Goal: Task Accomplishment & Management: Use online tool/utility

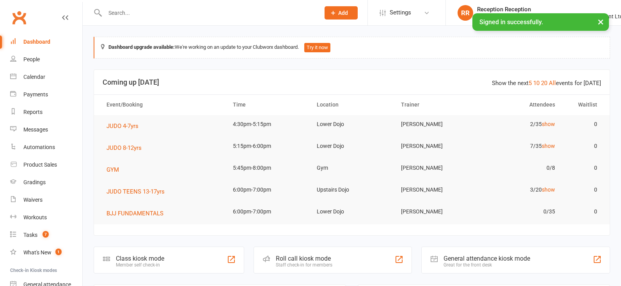
drag, startPoint x: 0, startPoint y: 0, endPoint x: 44, endPoint y: 249, distance: 252.8
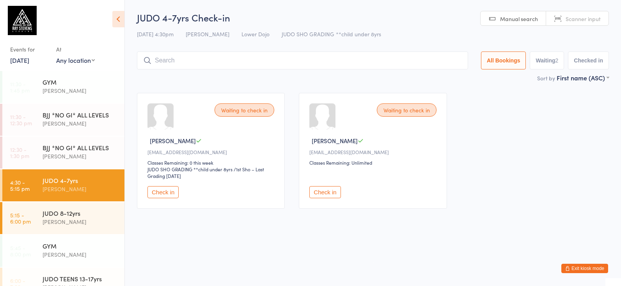
type input "z"
click at [455, 57] on input "z" at bounding box center [302, 61] width 331 height 18
click at [202, 55] on input "search" at bounding box center [302, 61] width 331 height 18
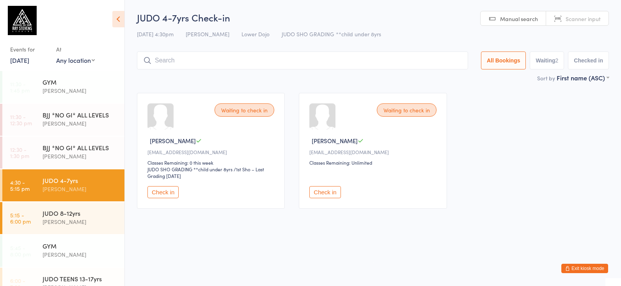
click at [163, 198] on button "Check in" at bounding box center [162, 192] width 31 height 12
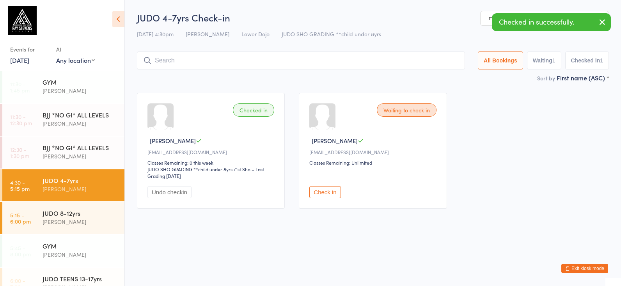
click at [324, 55] on input "search" at bounding box center [301, 61] width 328 height 18
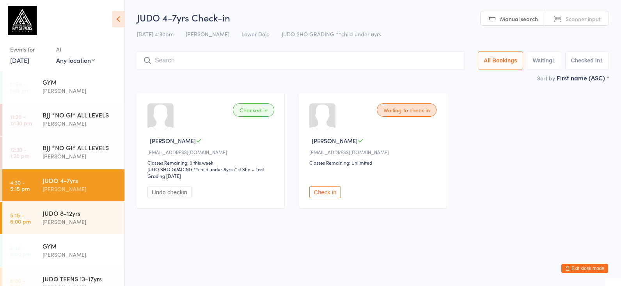
click at [332, 195] on button "Check in" at bounding box center [324, 192] width 31 height 12
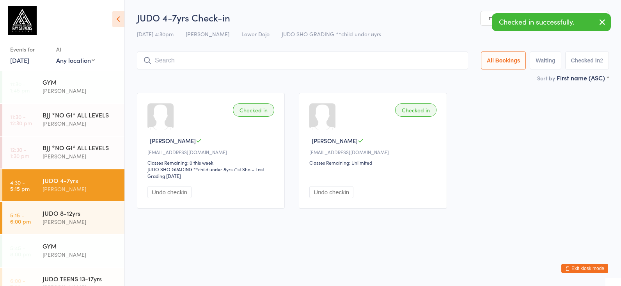
click at [361, 60] on input "search" at bounding box center [302, 61] width 331 height 18
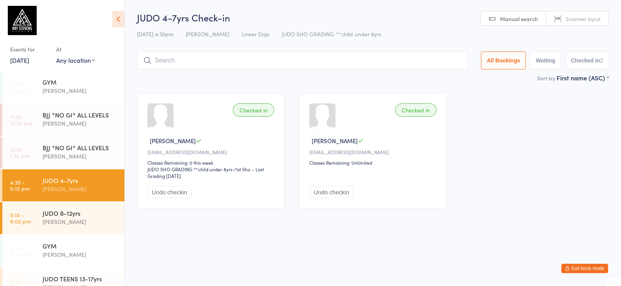
click at [195, 53] on input "search" at bounding box center [302, 61] width 331 height 18
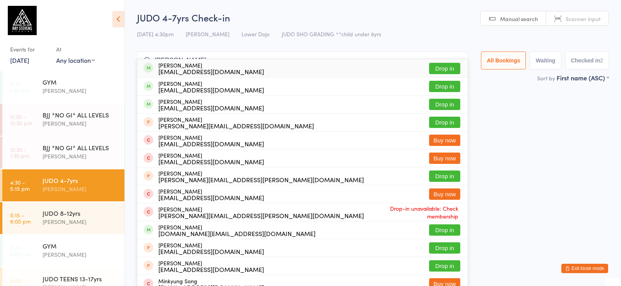
type input "[PERSON_NAME]"
click at [439, 67] on button "Drop in" at bounding box center [444, 68] width 31 height 11
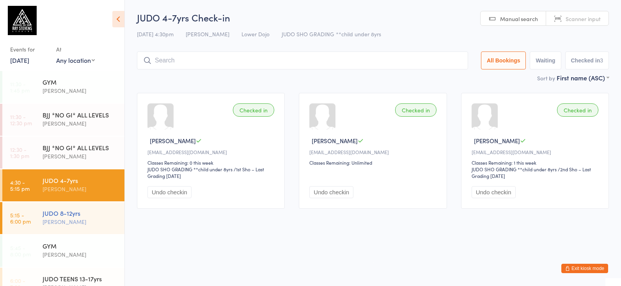
click at [61, 221] on div "[PERSON_NAME]" at bounding box center [80, 221] width 75 height 9
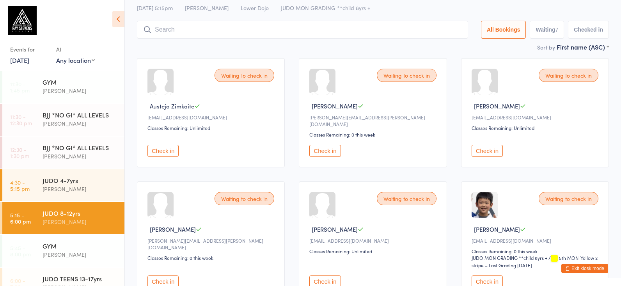
scroll to position [38, 0]
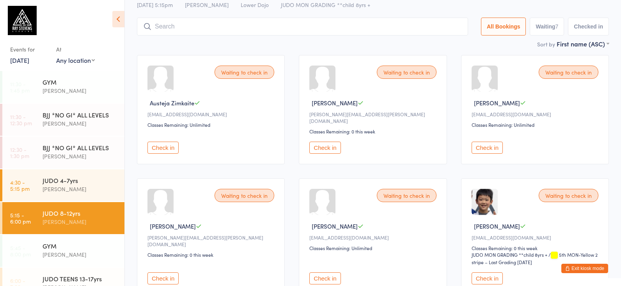
click at [169, 144] on button "Check in" at bounding box center [162, 148] width 31 height 12
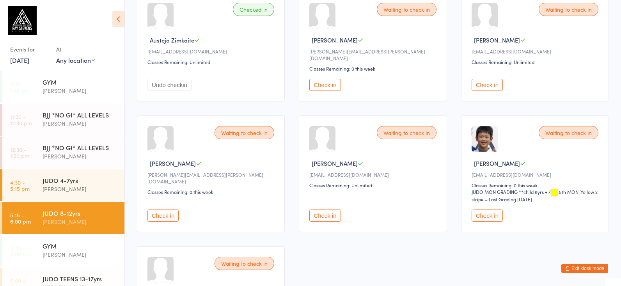
scroll to position [101, 0]
click at [338, 213] on button "Check in" at bounding box center [324, 215] width 31 height 12
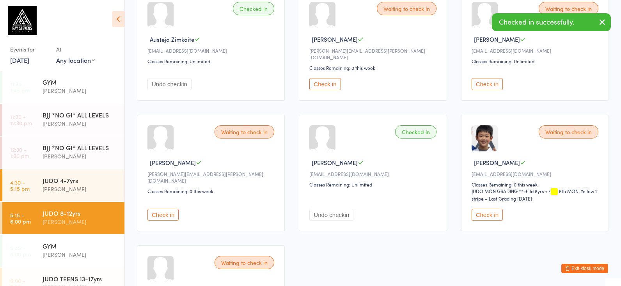
click at [495, 82] on button "Check in" at bounding box center [487, 84] width 31 height 12
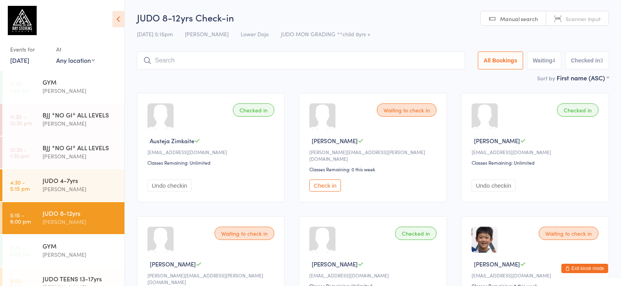
scroll to position [0, 0]
click at [159, 61] on div at bounding box center [301, 61] width 328 height 18
click at [164, 58] on input "search" at bounding box center [301, 61] width 328 height 18
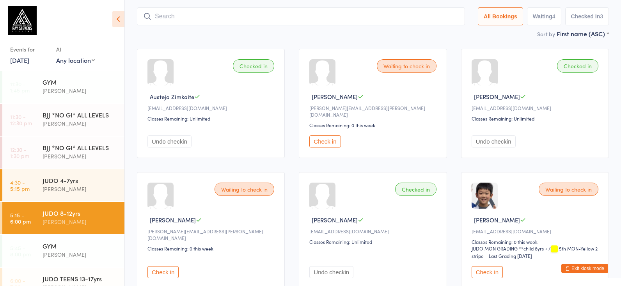
scroll to position [52, 0]
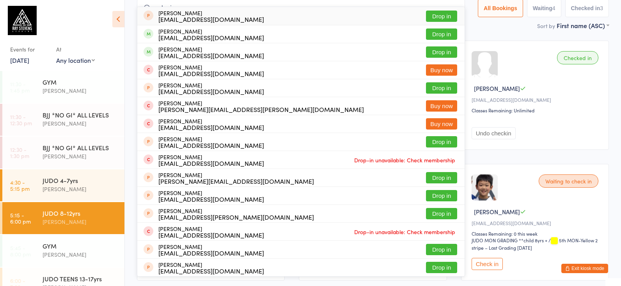
type input "samaria"
drag, startPoint x: 164, startPoint y: 58, endPoint x: 441, endPoint y: 33, distance: 277.7
click at [441, 33] on button "Drop in" at bounding box center [441, 33] width 31 height 11
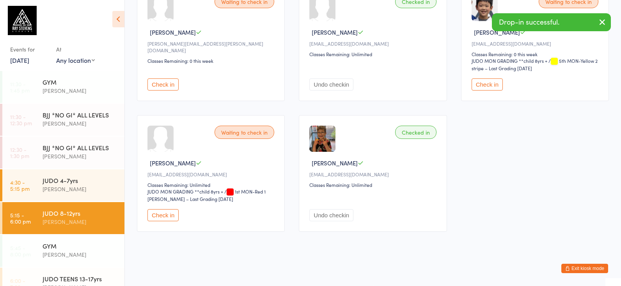
scroll to position [233, 0]
click at [329, 139] on img at bounding box center [322, 139] width 26 height 26
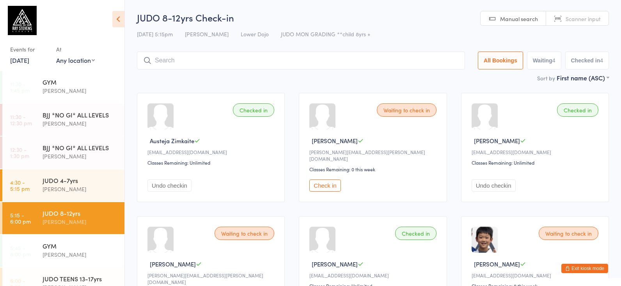
scroll to position [0, 0]
click at [364, 56] on input "search" at bounding box center [301, 61] width 328 height 18
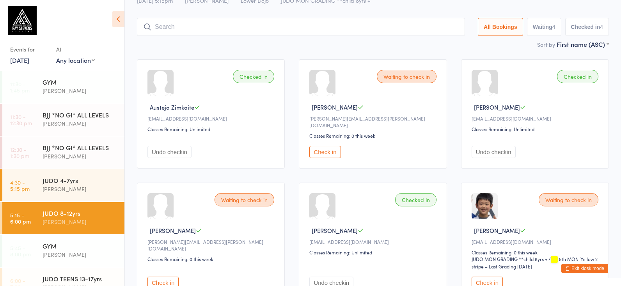
scroll to position [52, 0]
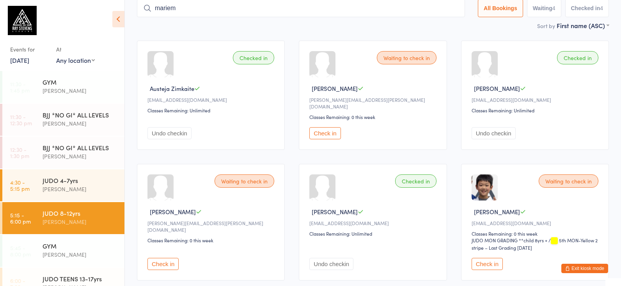
type input "married"
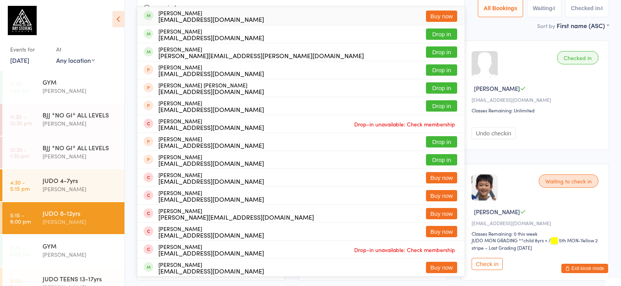
drag, startPoint x: 171, startPoint y: 3, endPoint x: 133, endPoint y: 2, distance: 37.1
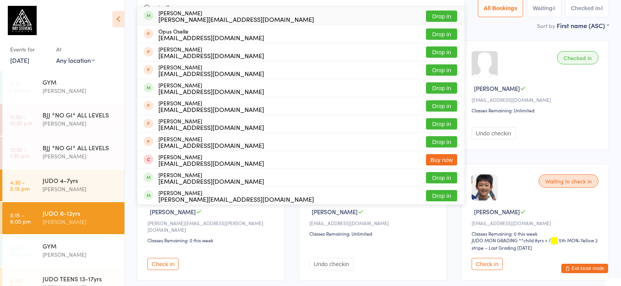
type input "giselle"
click at [430, 15] on button "Drop in" at bounding box center [441, 16] width 31 height 11
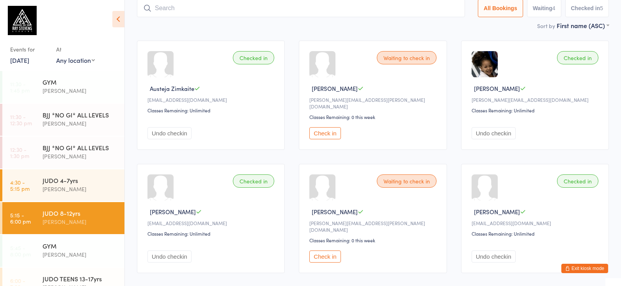
scroll to position [58, 0]
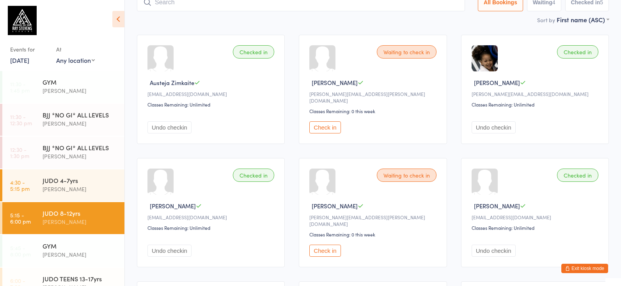
click at [327, 121] on button "Check in" at bounding box center [324, 127] width 31 height 12
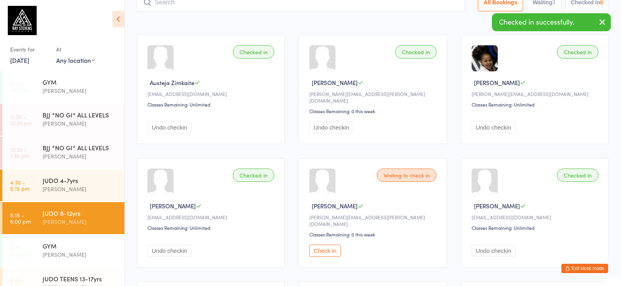
drag, startPoint x: 330, startPoint y: 244, endPoint x: 370, endPoint y: 225, distance: 44.5
click at [330, 245] on button "Check in" at bounding box center [324, 251] width 31 height 12
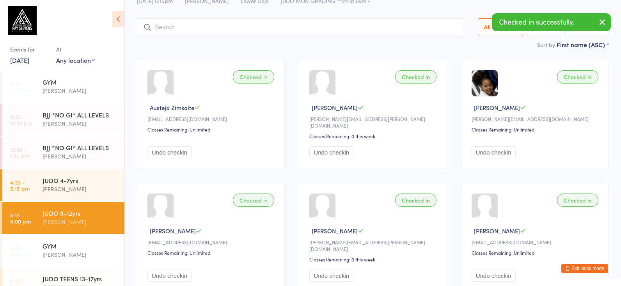
click at [185, 25] on input "search" at bounding box center [301, 27] width 328 height 18
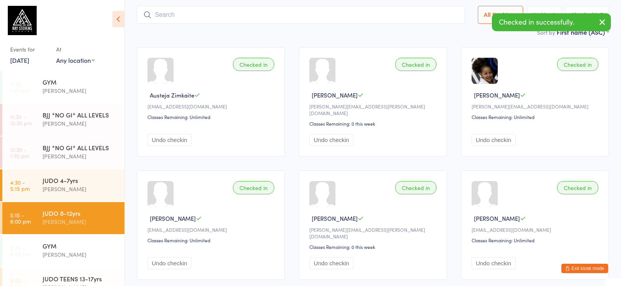
scroll to position [52, 0]
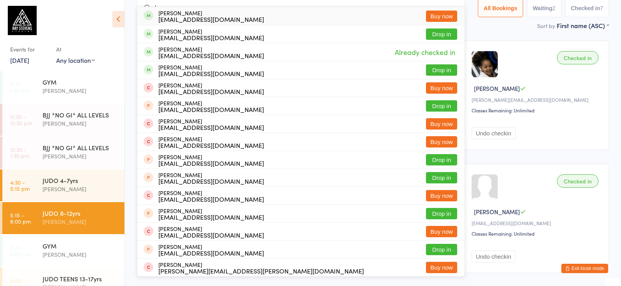
type input "lumen"
drag, startPoint x: 185, startPoint y: 25, endPoint x: 440, endPoint y: 35, distance: 255.8
click at [440, 35] on button "Drop in" at bounding box center [441, 33] width 31 height 11
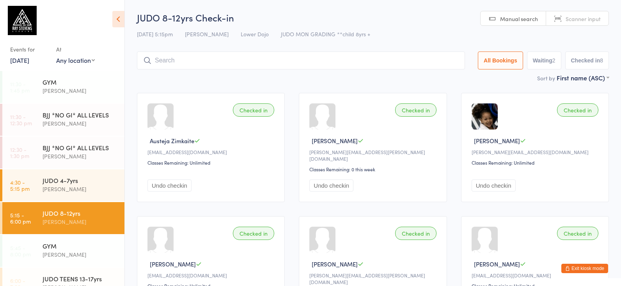
scroll to position [0, 0]
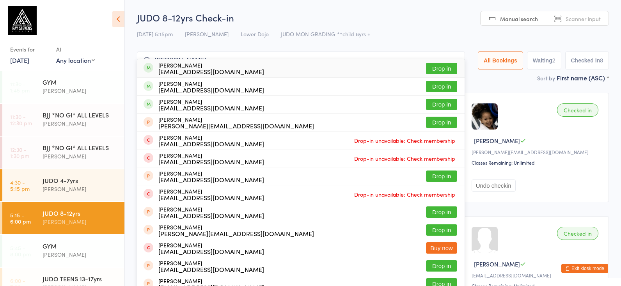
type input "[PERSON_NAME]"
click at [441, 68] on button "Drop in" at bounding box center [441, 68] width 31 height 11
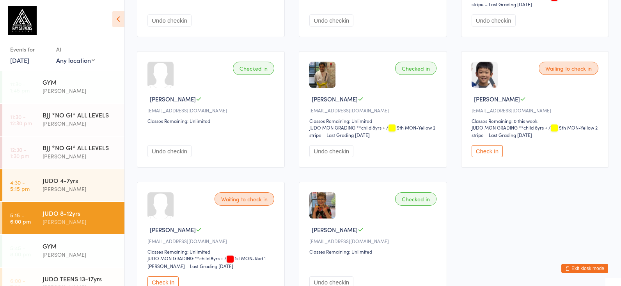
scroll to position [298, 0]
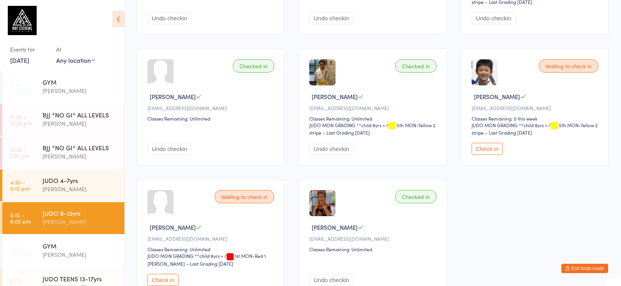
click at [497, 151] on button "Check in" at bounding box center [487, 149] width 31 height 12
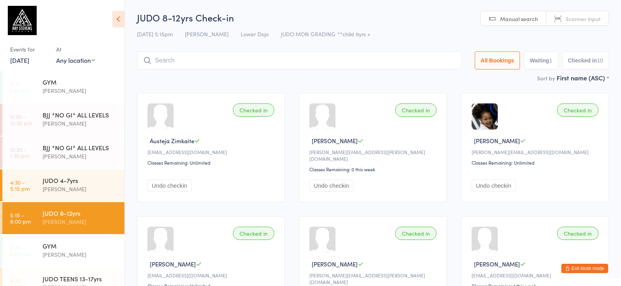
scroll to position [0, 0]
drag, startPoint x: 156, startPoint y: 41, endPoint x: 159, endPoint y: 48, distance: 7.2
click at [157, 44] on div "JUDO 8-12yrs Check-in [DATE] 5:15pm [PERSON_NAME] Lower Dojo JUDO MON GRADING *…" at bounding box center [373, 42] width 472 height 62
click at [169, 56] on input "search" at bounding box center [299, 61] width 325 height 18
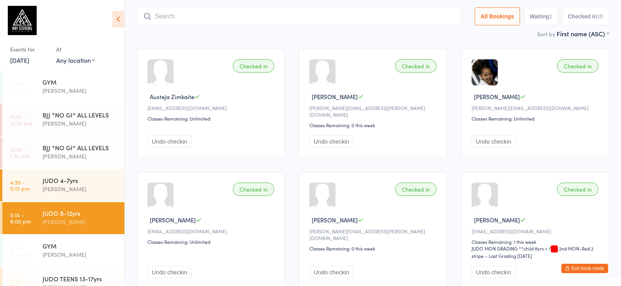
scroll to position [52, 0]
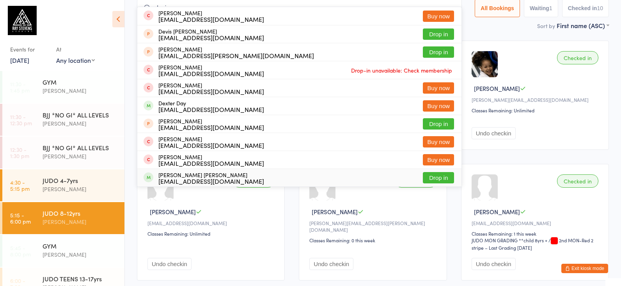
type input "devi"
click at [423, 177] on button "Drop in" at bounding box center [438, 177] width 31 height 11
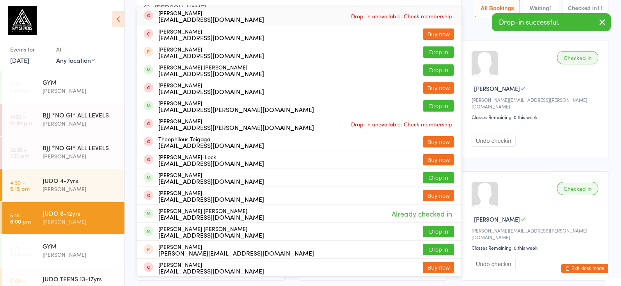
type input "theo high"
drag, startPoint x: 430, startPoint y: 151, endPoint x: 435, endPoint y: 69, distance: 82.5
click at [435, 69] on button "Drop in" at bounding box center [438, 69] width 31 height 11
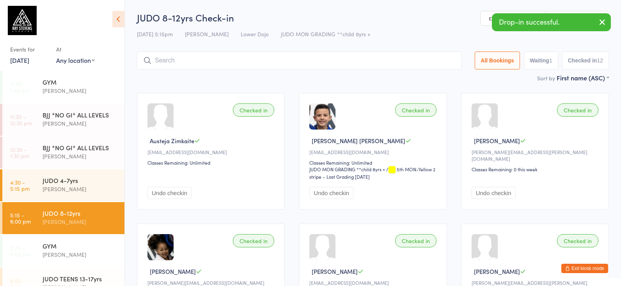
scroll to position [0, 0]
click at [601, 23] on icon "button" at bounding box center [602, 22] width 9 height 10
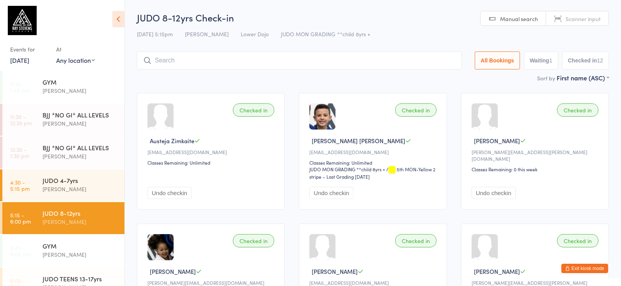
click at [436, 55] on input "search" at bounding box center [299, 61] width 325 height 18
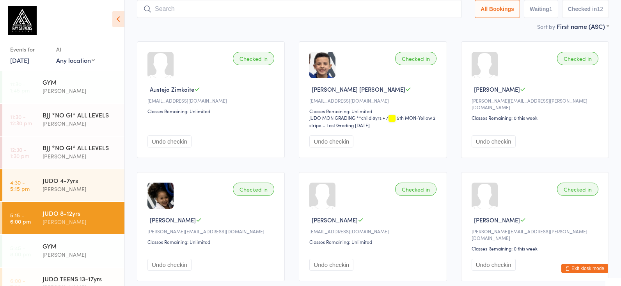
scroll to position [52, 0]
click at [87, 197] on div "JUDO 4-7yrs [PERSON_NAME]" at bounding box center [84, 184] width 82 height 31
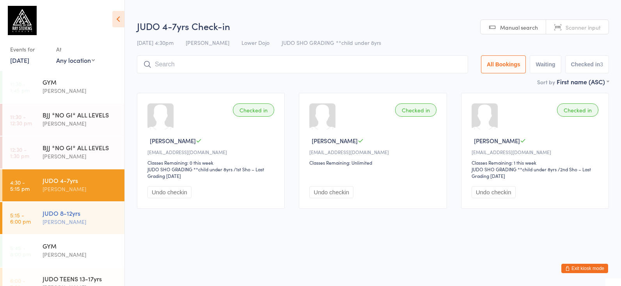
click at [111, 207] on div "JUDO 8-12yrs [PERSON_NAME]" at bounding box center [84, 217] width 82 height 31
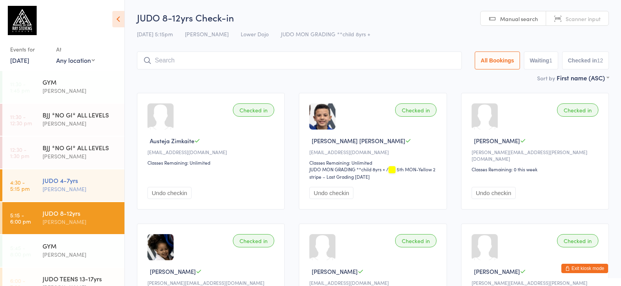
click at [84, 187] on div "[PERSON_NAME]" at bounding box center [80, 189] width 75 height 9
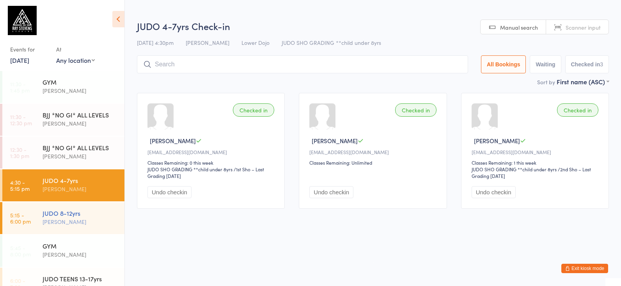
click at [82, 216] on div "JUDO 8-12yrs" at bounding box center [80, 213] width 75 height 9
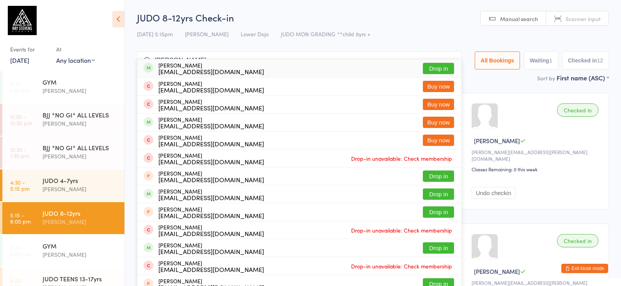
type input "[PERSON_NAME]"
click at [428, 73] on button "Drop in" at bounding box center [438, 68] width 31 height 11
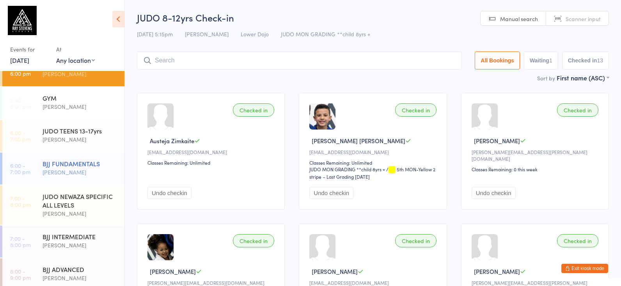
click at [107, 163] on div "BJJ FUNDAMENTALS" at bounding box center [80, 163] width 75 height 9
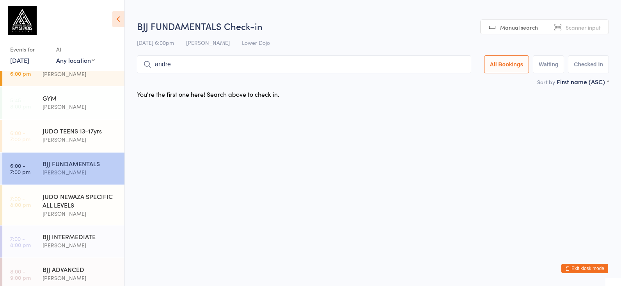
type input "[PERSON_NAME]"
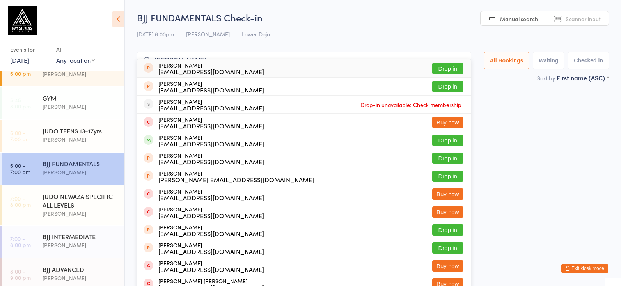
click at [462, 55] on input "[PERSON_NAME]" at bounding box center [304, 61] width 334 height 18
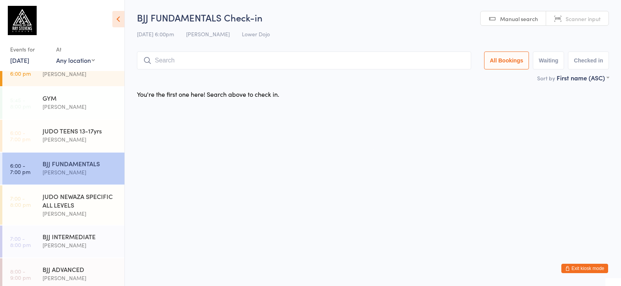
click at [481, 92] on div "You're the first one here! Search above to check in." at bounding box center [373, 94] width 486 height 16
drag, startPoint x: 345, startPoint y: 56, endPoint x: 355, endPoint y: 61, distance: 11.2
click at [345, 56] on input "search" at bounding box center [304, 61] width 334 height 18
click at [78, 187] on div "JUDO NEWAZA SPECIFIC ALL LEVELS [PERSON_NAME]" at bounding box center [84, 204] width 82 height 39
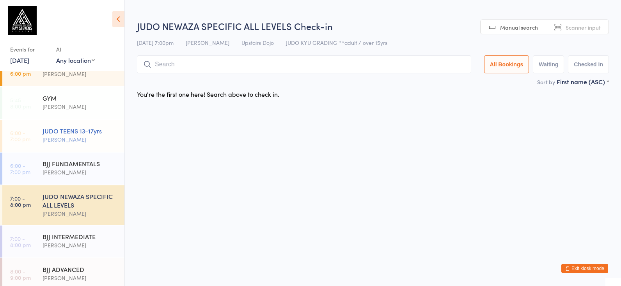
click at [84, 145] on div "JUDO TEENS 13-17yrs [PERSON_NAME]" at bounding box center [84, 135] width 82 height 31
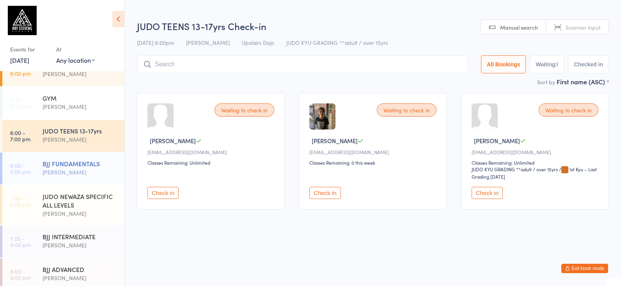
click at [69, 168] on div "[PERSON_NAME]" at bounding box center [80, 172] width 75 height 9
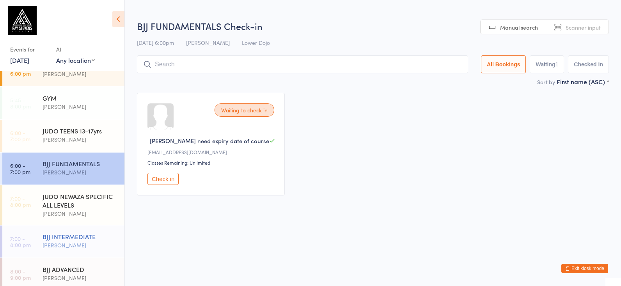
click at [86, 236] on div "BJJ INTERMEDIATE" at bounding box center [80, 236] width 75 height 9
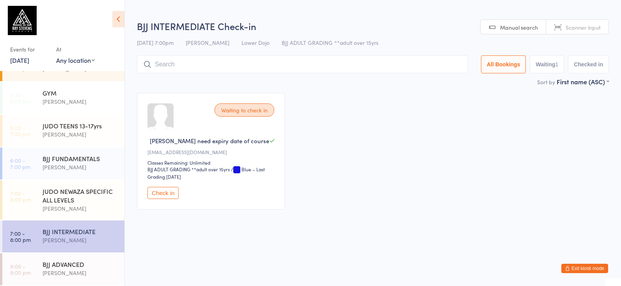
scroll to position [153, 0]
click at [101, 211] on div "[PERSON_NAME]" at bounding box center [80, 208] width 75 height 9
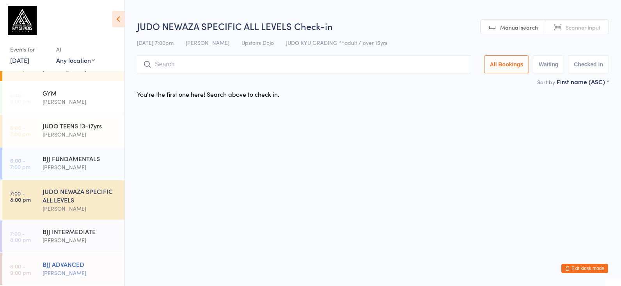
click at [60, 271] on div "[PERSON_NAME]" at bounding box center [80, 272] width 75 height 9
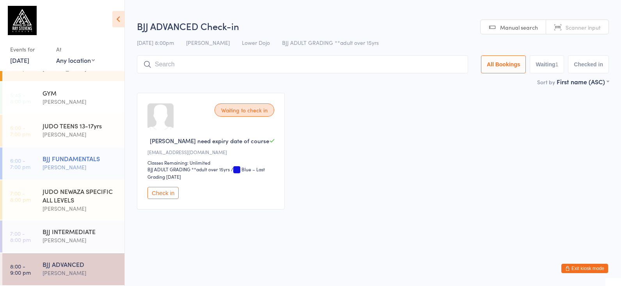
click at [79, 161] on div "BJJ FUNDAMENTALS" at bounding box center [80, 158] width 75 height 9
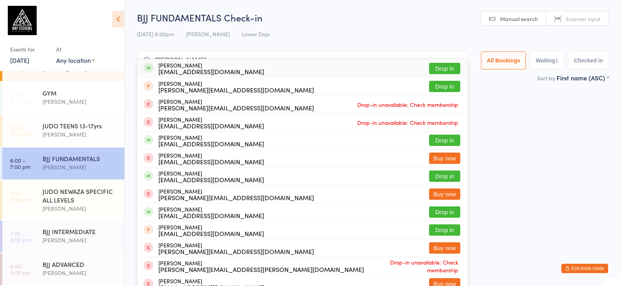
type input "[PERSON_NAME]"
click at [430, 68] on button "Drop in" at bounding box center [444, 68] width 31 height 11
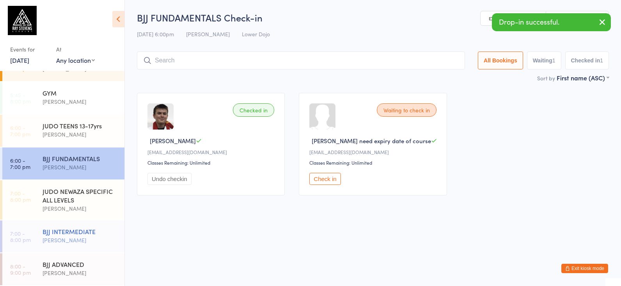
click at [80, 243] on div "[PERSON_NAME]" at bounding box center [80, 240] width 75 height 9
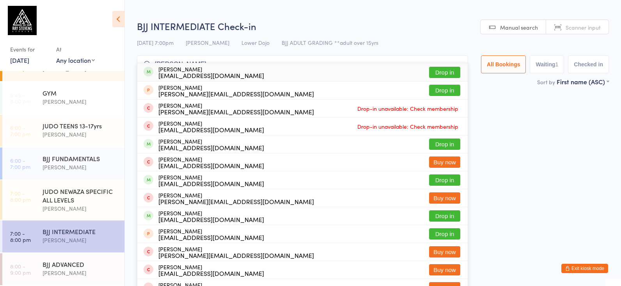
type input "[PERSON_NAME]"
drag, startPoint x: 442, startPoint y: 71, endPoint x: 308, endPoint y: 139, distance: 150.8
click at [442, 70] on button "Drop in" at bounding box center [444, 72] width 31 height 11
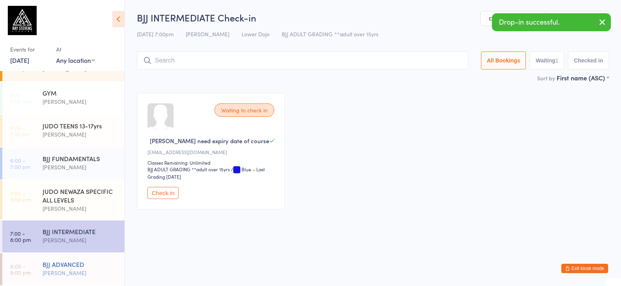
click at [108, 264] on div "BJJ ADVANCED" at bounding box center [80, 264] width 75 height 9
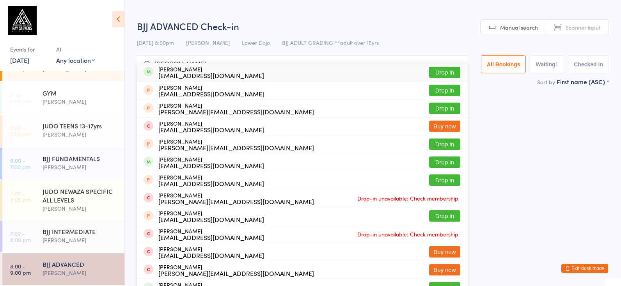
type input "[PERSON_NAME]"
drag, startPoint x: 437, startPoint y: 71, endPoint x: 382, endPoint y: 87, distance: 57.5
click at [437, 71] on button "Drop in" at bounding box center [444, 72] width 31 height 11
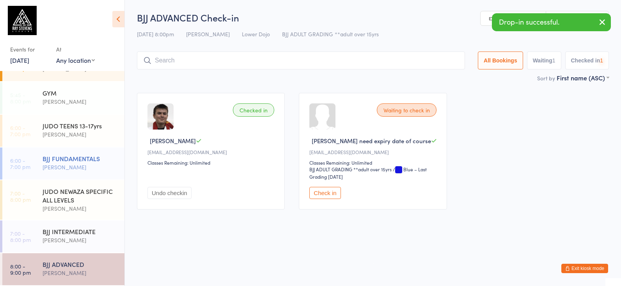
click at [121, 160] on div "BJJ FUNDAMENTALS [PERSON_NAME]" at bounding box center [84, 162] width 82 height 31
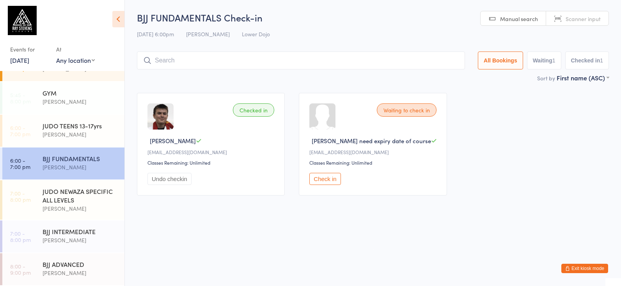
click at [202, 53] on input "search" at bounding box center [301, 61] width 328 height 18
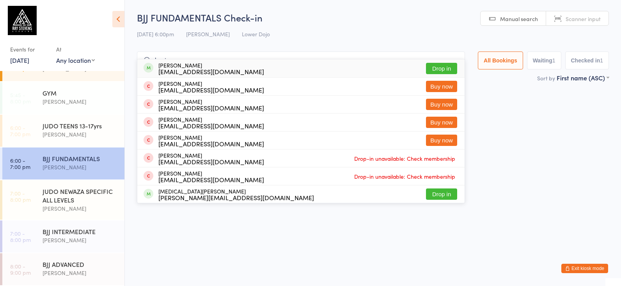
type input "kostas"
click at [443, 66] on button "Drop in" at bounding box center [441, 68] width 31 height 11
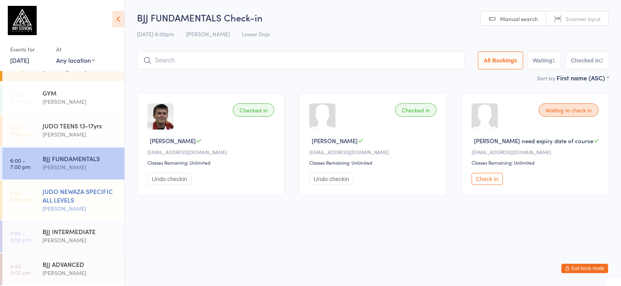
click at [74, 194] on div "JUDO NEWAZA SPECIFIC ALL LEVELS" at bounding box center [80, 195] width 75 height 17
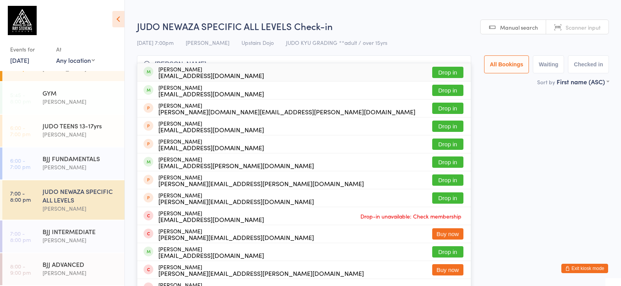
type input "[PERSON_NAME]"
drag, startPoint x: 244, startPoint y: 64, endPoint x: 153, endPoint y: 180, distance: 147.5
click at [450, 72] on button "Drop in" at bounding box center [447, 72] width 31 height 11
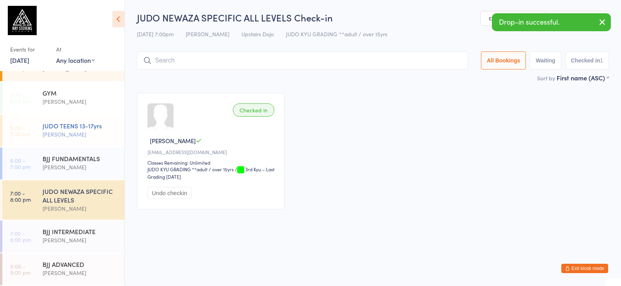
click at [98, 132] on div "[PERSON_NAME]" at bounding box center [80, 134] width 75 height 9
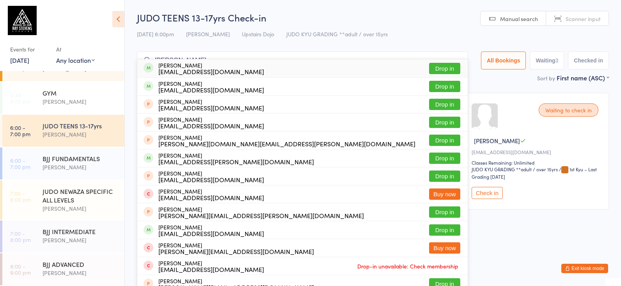
type input "[PERSON_NAME]"
drag, startPoint x: 434, startPoint y: 67, endPoint x: 300, endPoint y: 93, distance: 136.3
click at [434, 67] on button "Drop in" at bounding box center [444, 68] width 31 height 11
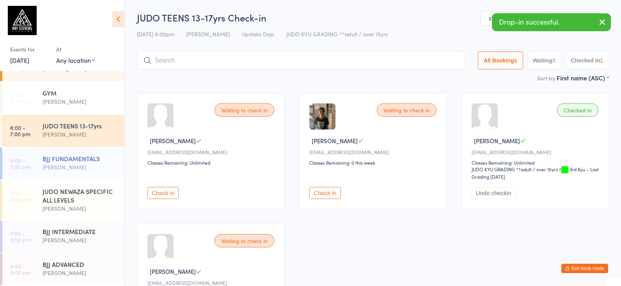
click at [84, 161] on div "BJJ FUNDAMENTALS" at bounding box center [80, 158] width 75 height 9
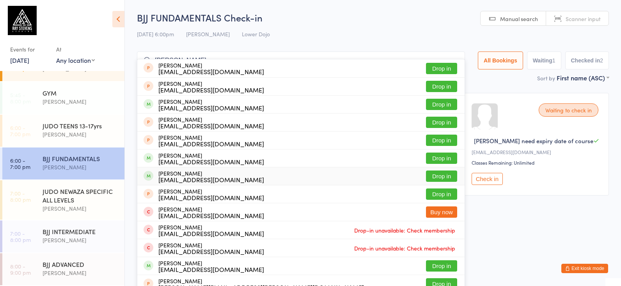
type input "[PERSON_NAME]"
drag, startPoint x: 432, startPoint y: 175, endPoint x: 153, endPoint y: 217, distance: 282.9
click at [432, 175] on button "Drop in" at bounding box center [441, 176] width 31 height 11
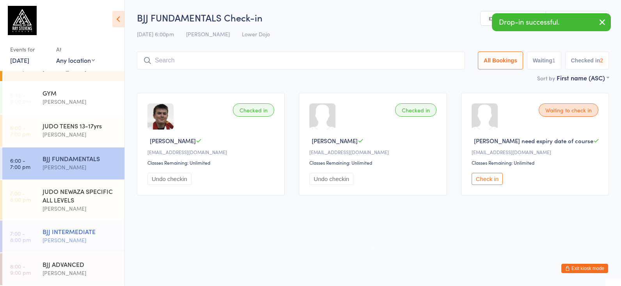
click at [101, 244] on div "BJJ INTERMEDIATE [PERSON_NAME]" at bounding box center [84, 235] width 82 height 31
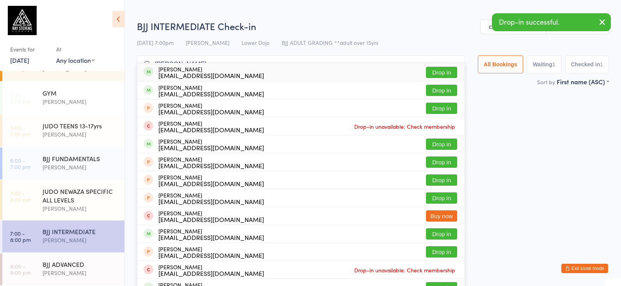
type input "[PERSON_NAME]"
click at [432, 73] on button "Drop in" at bounding box center [441, 72] width 31 height 11
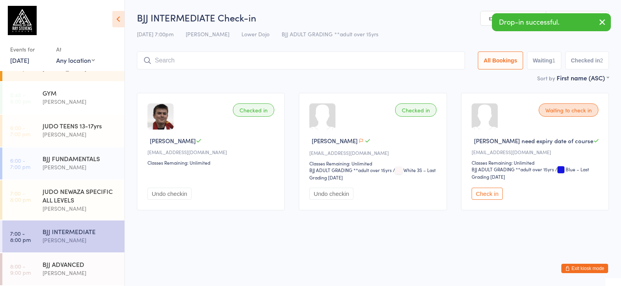
click at [228, 57] on input "search" at bounding box center [301, 61] width 328 height 18
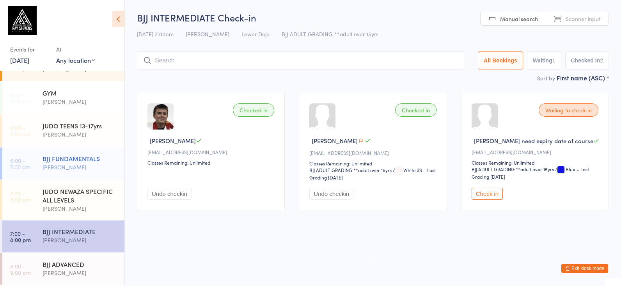
click at [92, 163] on div "[PERSON_NAME]" at bounding box center [80, 167] width 75 height 9
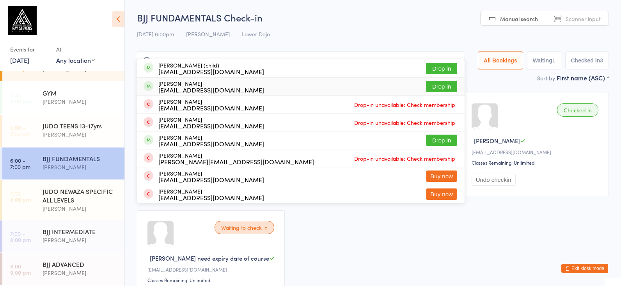
type input "servano"
click at [426, 86] on button "Drop in" at bounding box center [441, 86] width 31 height 11
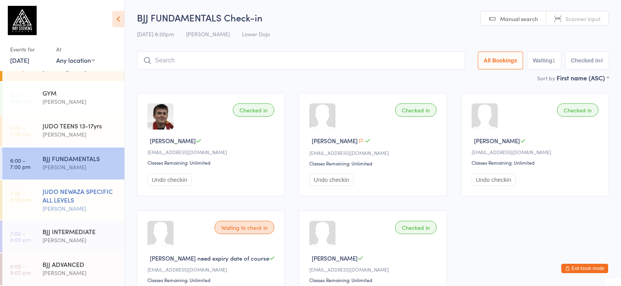
drag, startPoint x: 98, startPoint y: 213, endPoint x: 102, endPoint y: 209, distance: 5.8
click at [102, 209] on div "[PERSON_NAME]" at bounding box center [80, 208] width 75 height 9
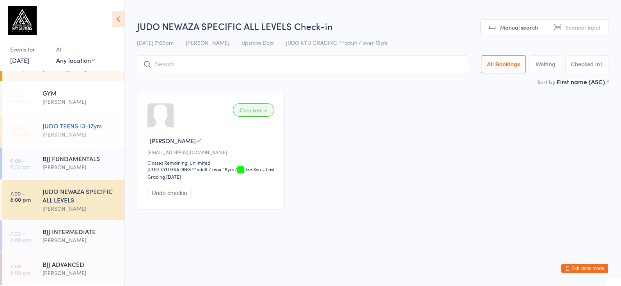
click at [60, 122] on div "JUDO TEENS 13-17yrs" at bounding box center [80, 125] width 75 height 9
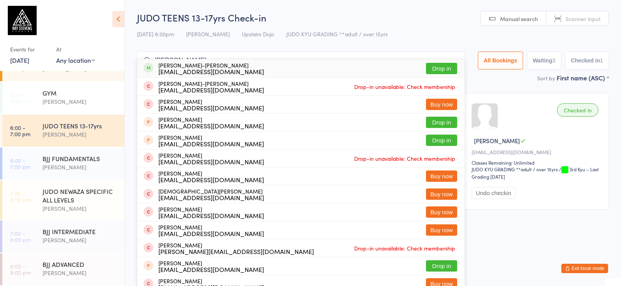
type input "[PERSON_NAME]"
drag, startPoint x: 439, startPoint y: 70, endPoint x: 429, endPoint y: 75, distance: 10.8
click at [436, 70] on button "Drop in" at bounding box center [441, 68] width 31 height 11
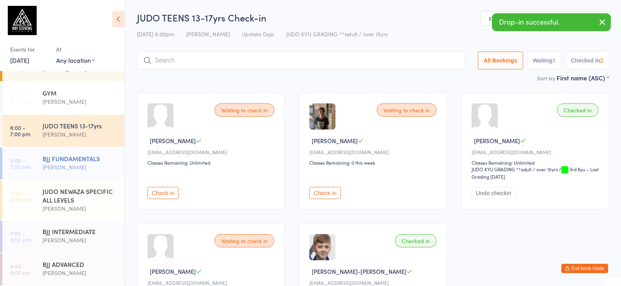
click at [82, 160] on div "BJJ FUNDAMENTALS" at bounding box center [80, 158] width 75 height 9
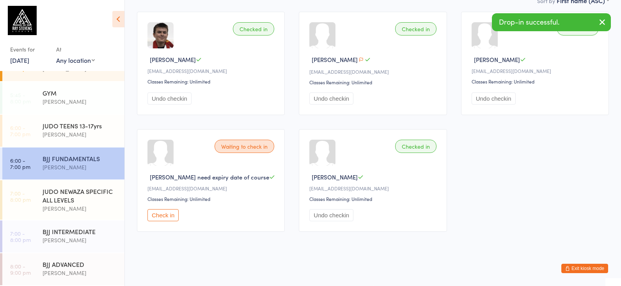
scroll to position [96, 0]
click at [163, 209] on button "Check in" at bounding box center [162, 215] width 31 height 12
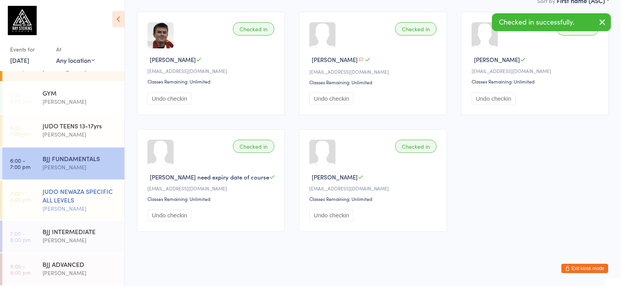
click at [108, 208] on div "[PERSON_NAME]" at bounding box center [80, 208] width 75 height 9
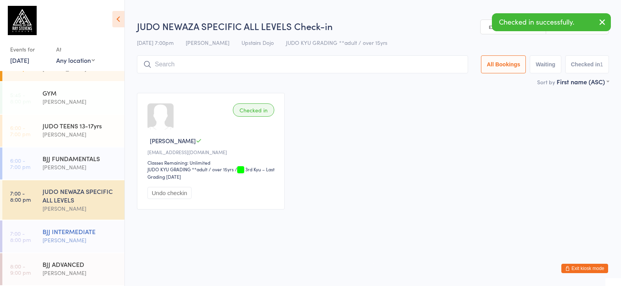
click at [95, 235] on div "BJJ INTERMEDIATE" at bounding box center [80, 231] width 75 height 9
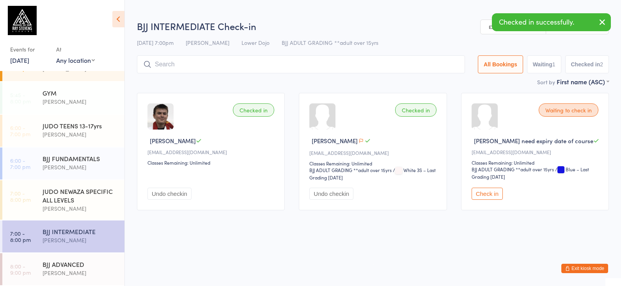
click at [488, 200] on button "Check in" at bounding box center [487, 194] width 31 height 12
click at [98, 268] on div "[PERSON_NAME]" at bounding box center [80, 272] width 75 height 9
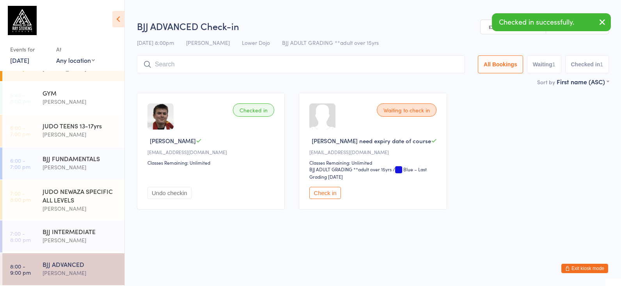
click at [320, 199] on button "Check in" at bounding box center [324, 193] width 31 height 12
click at [87, 154] on div "BJJ FUNDAMENTALS [PERSON_NAME]" at bounding box center [84, 162] width 82 height 31
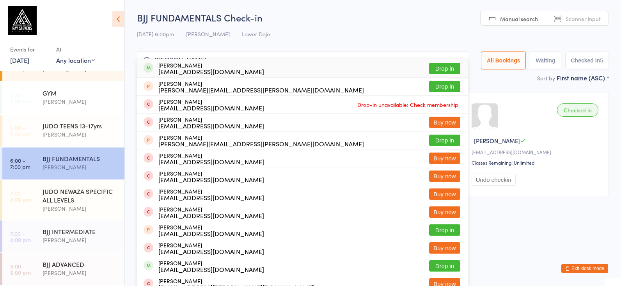
type input "[PERSON_NAME]"
click at [440, 68] on button "Drop in" at bounding box center [444, 68] width 31 height 11
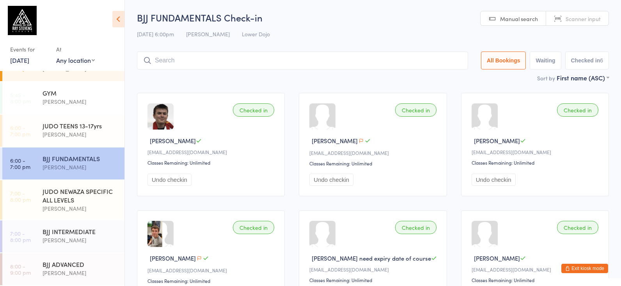
click at [412, 73] on div "BJJ FUNDAMENTALS Check-in [DATE] 6:00pm [PERSON_NAME] Lower Dojo Manual search …" at bounding box center [373, 42] width 472 height 62
drag, startPoint x: 423, startPoint y: 58, endPoint x: 427, endPoint y: 61, distance: 5.1
click at [423, 58] on input "search" at bounding box center [302, 61] width 331 height 18
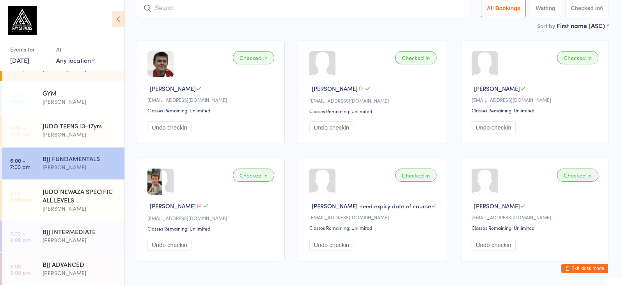
scroll to position [12, 0]
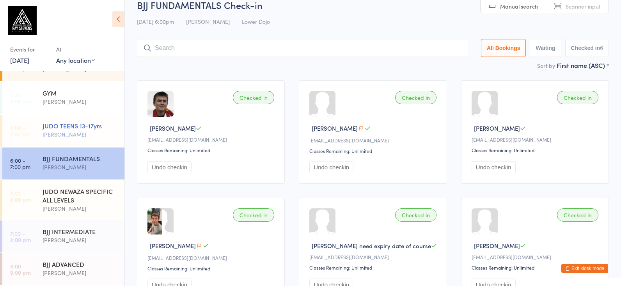
click at [64, 133] on div "[PERSON_NAME]" at bounding box center [80, 134] width 75 height 9
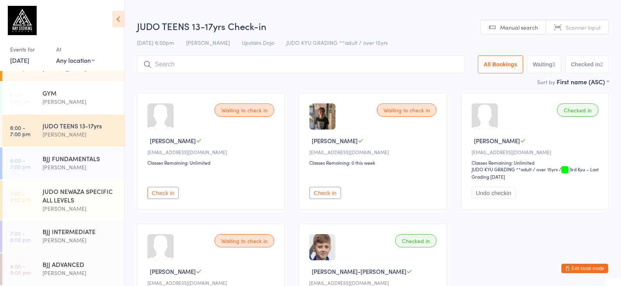
click at [176, 60] on input "search" at bounding box center [301, 64] width 328 height 18
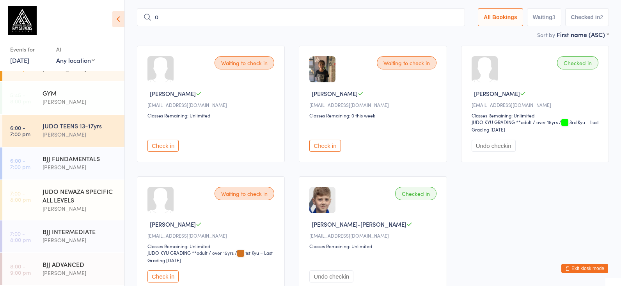
scroll to position [54, 0]
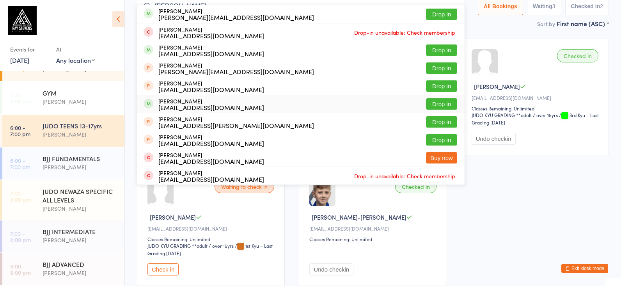
type input "[PERSON_NAME]"
click at [445, 103] on button "Drop in" at bounding box center [441, 103] width 31 height 11
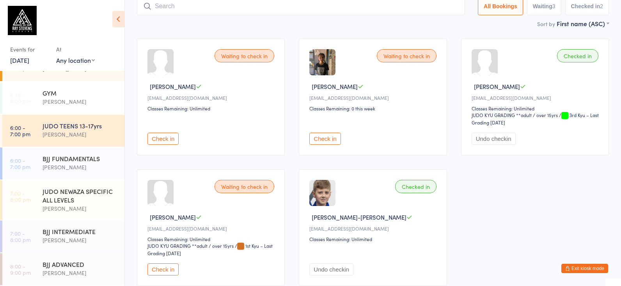
scroll to position [53, 0]
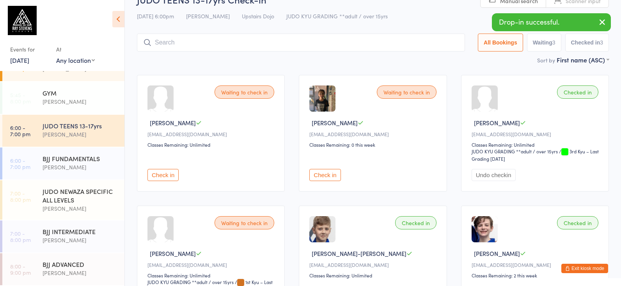
click at [203, 38] on input "search" at bounding box center [301, 43] width 328 height 18
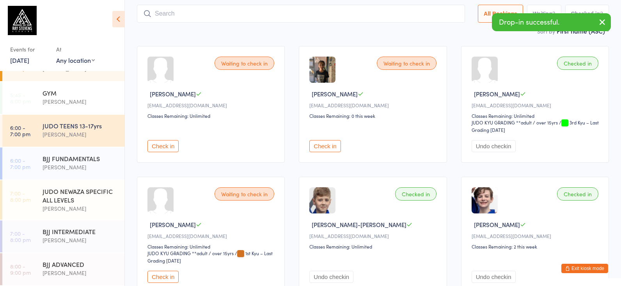
scroll to position [52, 0]
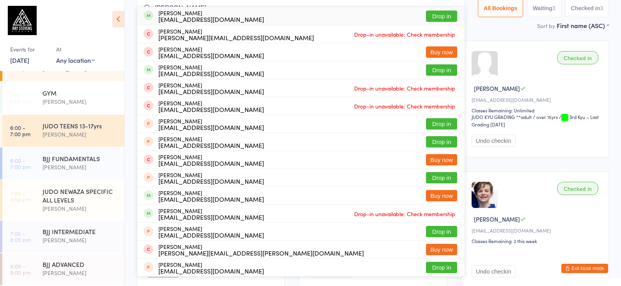
type input "[PERSON_NAME]"
click at [437, 12] on button "Drop in" at bounding box center [441, 16] width 31 height 11
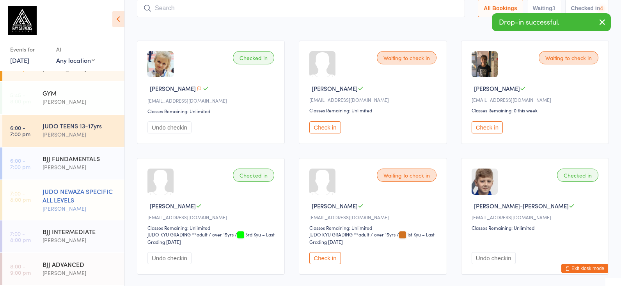
drag, startPoint x: 82, startPoint y: 196, endPoint x: 94, endPoint y: 196, distance: 12.1
click at [94, 196] on div "JUDO NEWAZA SPECIFIC ALL LEVELS" at bounding box center [80, 195] width 75 height 17
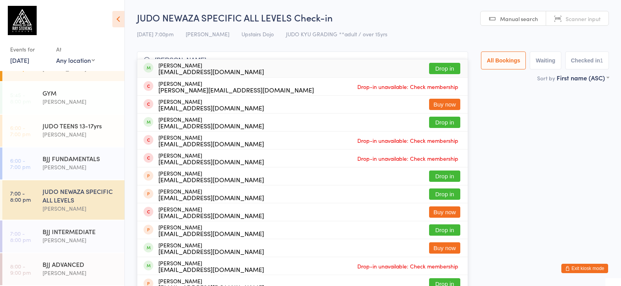
type input "[PERSON_NAME]"
click at [447, 69] on button "Drop in" at bounding box center [444, 68] width 31 height 11
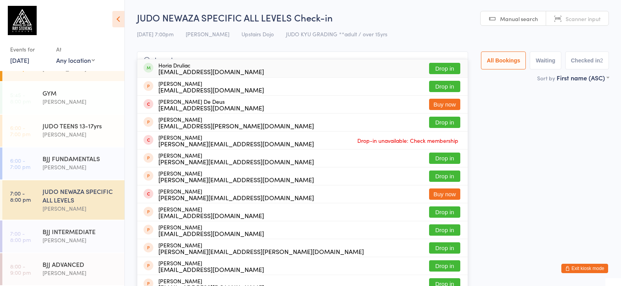
type input "hora d"
drag, startPoint x: 435, startPoint y: 64, endPoint x: 243, endPoint y: 119, distance: 200.3
click at [435, 65] on button "Drop in" at bounding box center [444, 68] width 31 height 11
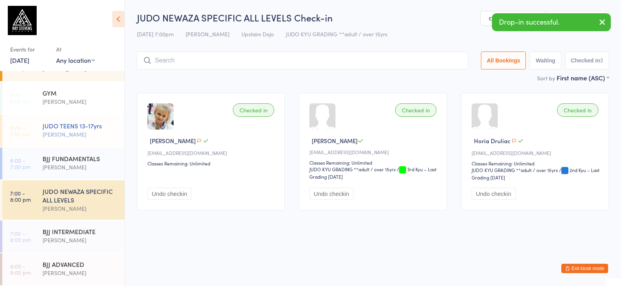
click at [74, 133] on div "[PERSON_NAME]" at bounding box center [80, 134] width 75 height 9
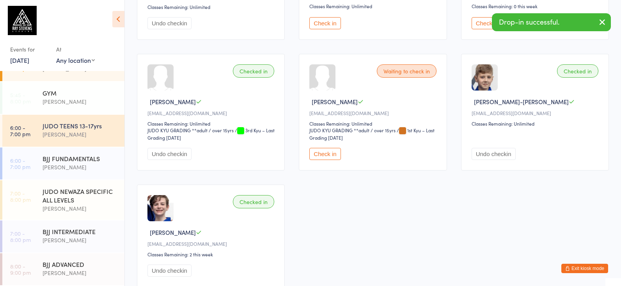
scroll to position [158, 0]
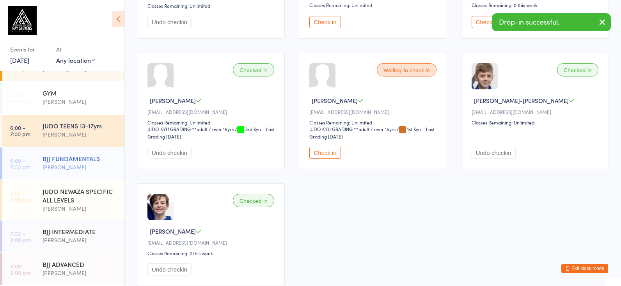
click at [101, 152] on div "BJJ FUNDAMENTALS [PERSON_NAME]" at bounding box center [84, 162] width 82 height 31
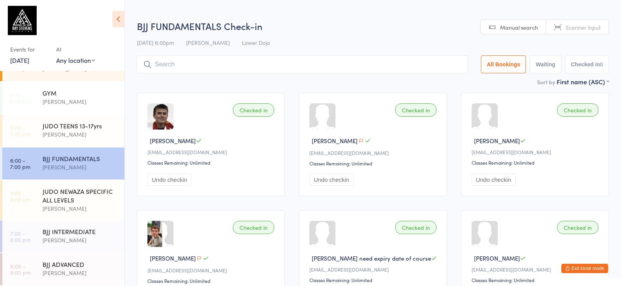
click at [204, 58] on input "search" at bounding box center [302, 64] width 331 height 18
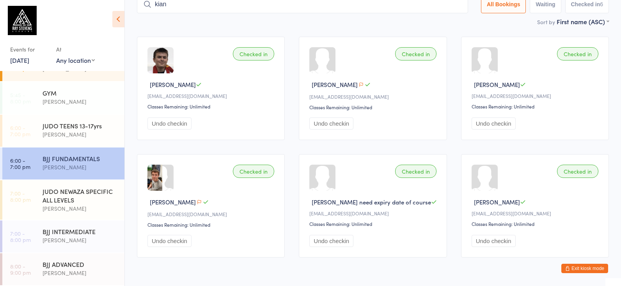
scroll to position [53, 0]
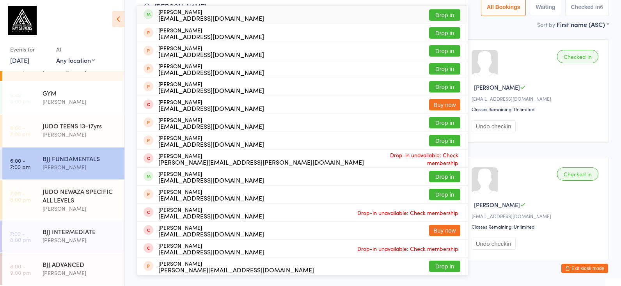
type input "[PERSON_NAME]"
click at [445, 11] on button "Drop in" at bounding box center [444, 14] width 31 height 11
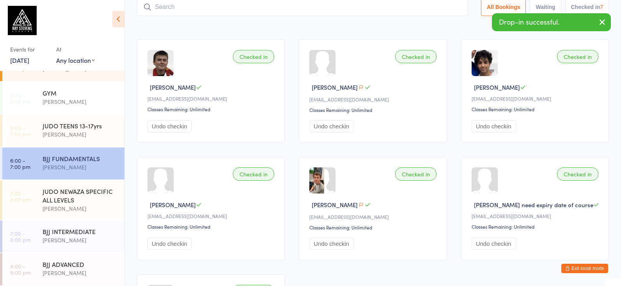
drag, startPoint x: 107, startPoint y: 197, endPoint x: 238, endPoint y: 111, distance: 155.8
click at [107, 197] on div "JUDO NEWAZA SPECIFIC ALL LEVELS" at bounding box center [80, 195] width 75 height 17
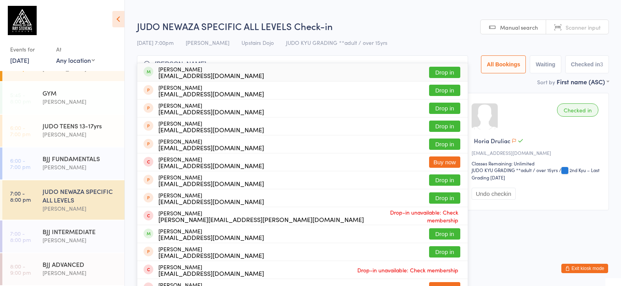
type input "[PERSON_NAME]"
click at [445, 68] on button "Drop in" at bounding box center [444, 72] width 31 height 11
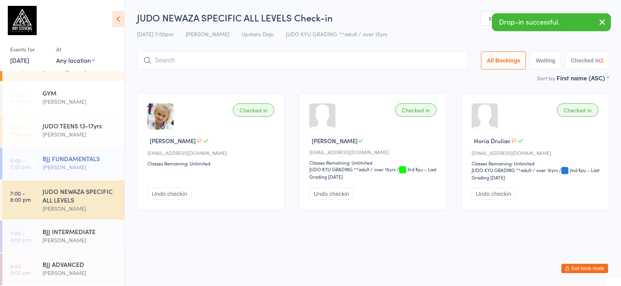
click at [66, 152] on div "BJJ FUNDAMENTALS [PERSON_NAME]" at bounding box center [84, 162] width 82 height 31
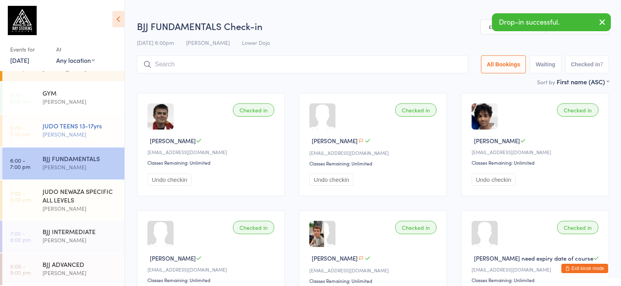
click at [79, 135] on div "[PERSON_NAME]" at bounding box center [80, 134] width 75 height 9
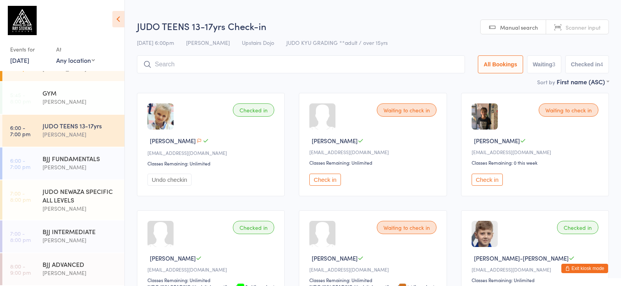
click at [330, 182] on button "Check in" at bounding box center [324, 180] width 31 height 12
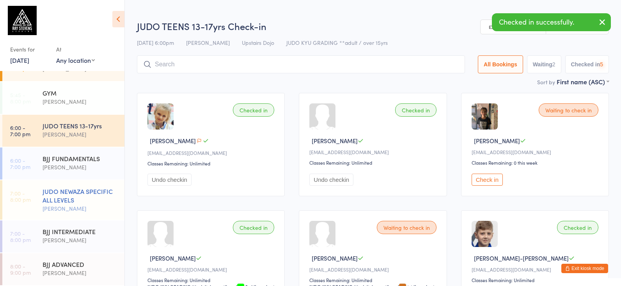
click at [106, 181] on div "JUDO NEWAZA SPECIFIC ALL LEVELS [PERSON_NAME]" at bounding box center [84, 199] width 82 height 39
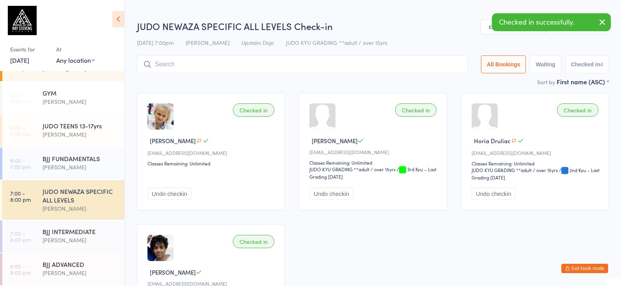
click at [101, 192] on div "JUDO NEWAZA SPECIFIC ALL LEVELS" at bounding box center [80, 195] width 75 height 17
click at [96, 135] on div "[PERSON_NAME]" at bounding box center [80, 134] width 75 height 9
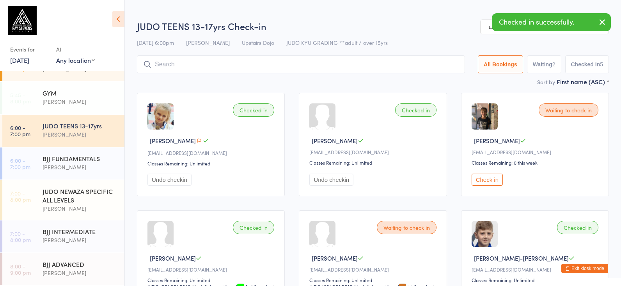
drag, startPoint x: 98, startPoint y: 154, endPoint x: 177, endPoint y: 105, distance: 93.0
click at [98, 154] on div "BJJ FUNDAMENTALS" at bounding box center [80, 158] width 75 height 9
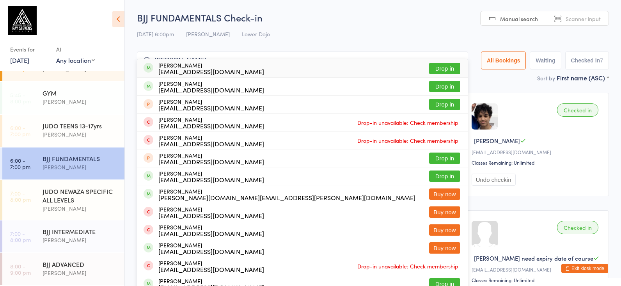
type input "[PERSON_NAME]"
click at [449, 69] on button "Drop in" at bounding box center [444, 68] width 31 height 11
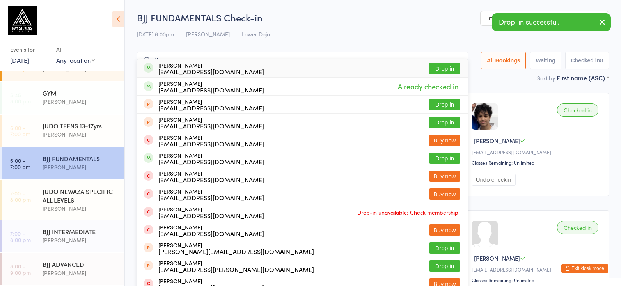
type input "thesysen"
drag, startPoint x: 435, startPoint y: 66, endPoint x: 431, endPoint y: 68, distance: 4.6
click at [435, 66] on button "Drop in" at bounding box center [444, 68] width 31 height 11
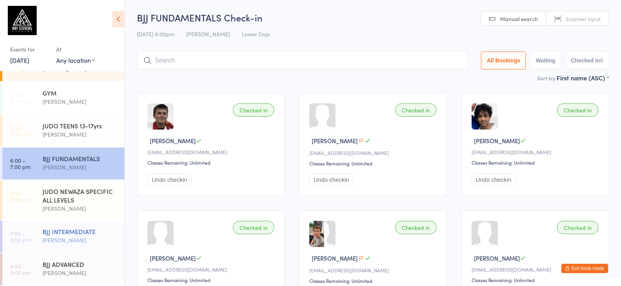
click at [64, 243] on div "[PERSON_NAME]" at bounding box center [80, 240] width 75 height 9
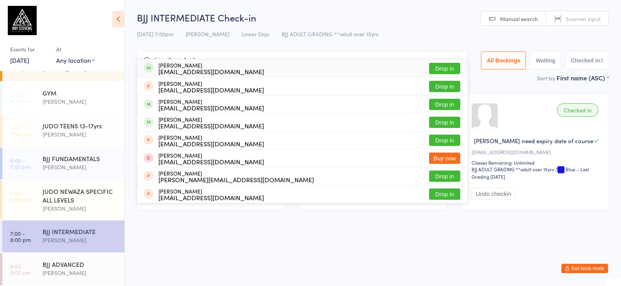
type input "kian thays4enb"
click at [438, 68] on button "Drop in" at bounding box center [444, 68] width 31 height 11
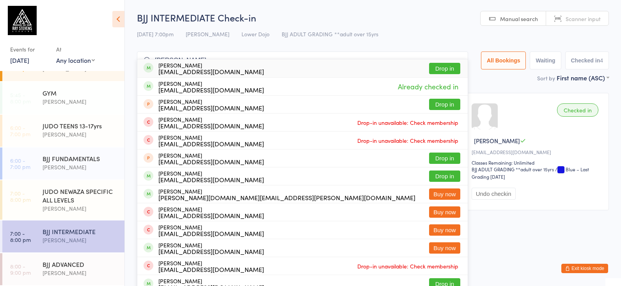
type input "[PERSON_NAME]"
click at [441, 69] on button "Drop in" at bounding box center [444, 68] width 31 height 11
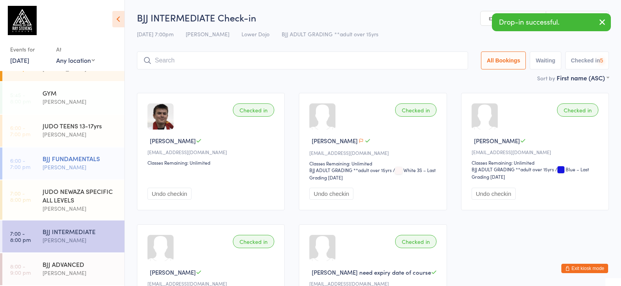
drag, startPoint x: 91, startPoint y: 159, endPoint x: 94, endPoint y: 156, distance: 4.4
click at [94, 156] on div "BJJ FUNDAMENTALS" at bounding box center [80, 158] width 75 height 9
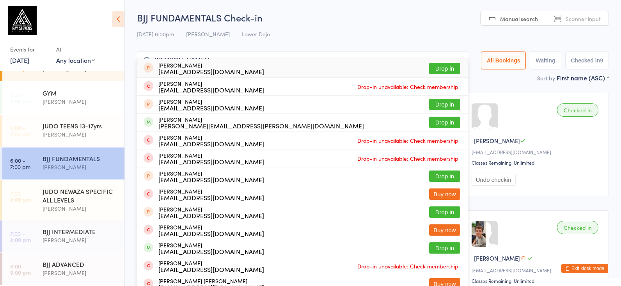
type input "[PERSON_NAME]"
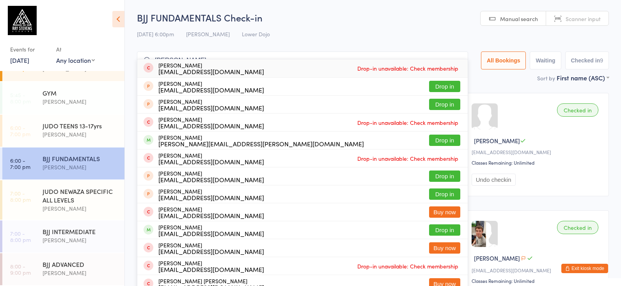
click at [458, 57] on input "[PERSON_NAME]" at bounding box center [302, 61] width 331 height 18
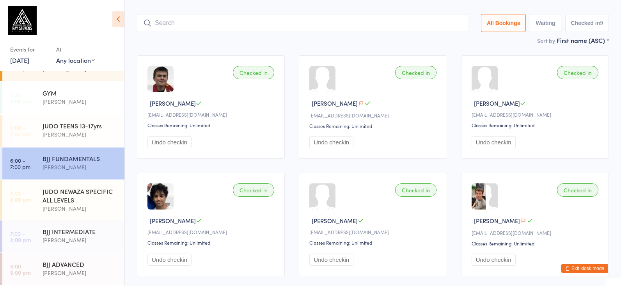
scroll to position [52, 0]
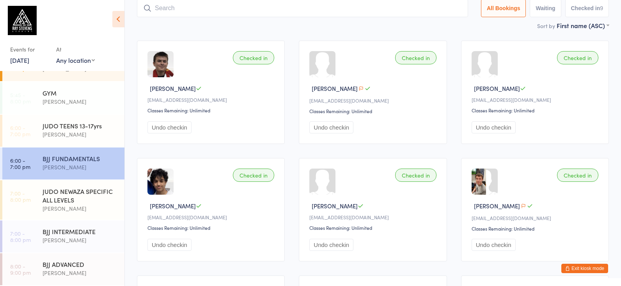
drag, startPoint x: 72, startPoint y: 124, endPoint x: 171, endPoint y: 120, distance: 99.2
click at [71, 124] on div "JUDO TEENS 13-17yrs" at bounding box center [80, 125] width 75 height 9
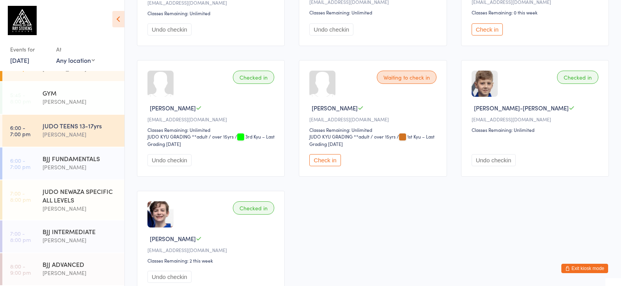
scroll to position [142, 0]
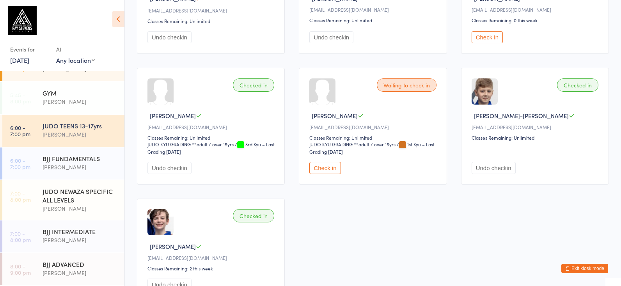
drag, startPoint x: 485, startPoint y: 36, endPoint x: 236, endPoint y: 119, distance: 262.2
click at [485, 36] on button "Check in" at bounding box center [487, 37] width 31 height 12
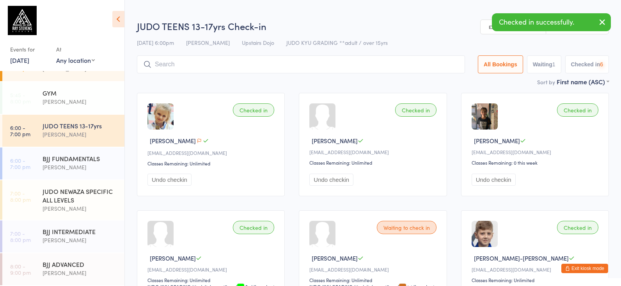
scroll to position [0, 0]
click at [174, 59] on input "search" at bounding box center [301, 64] width 328 height 18
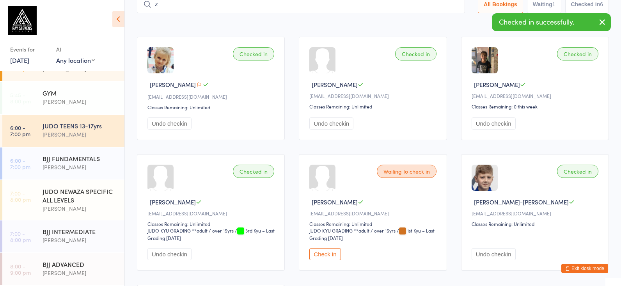
scroll to position [53, 0]
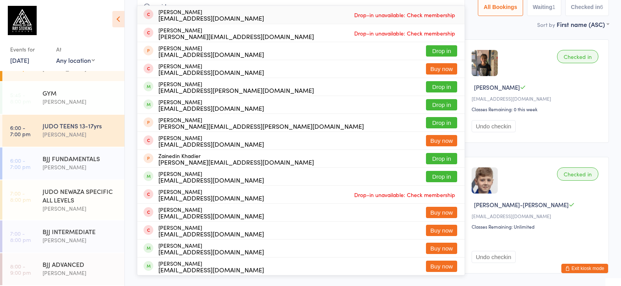
type input "said"
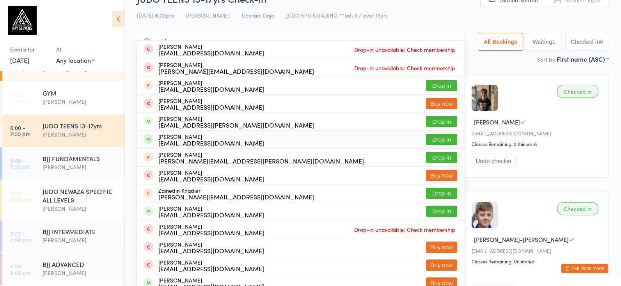
scroll to position [10, 0]
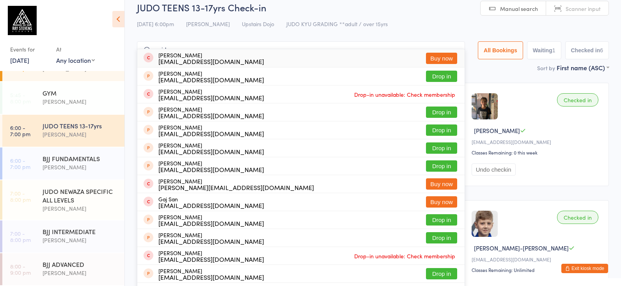
click at [455, 46] on input "said" at bounding box center [301, 50] width 328 height 18
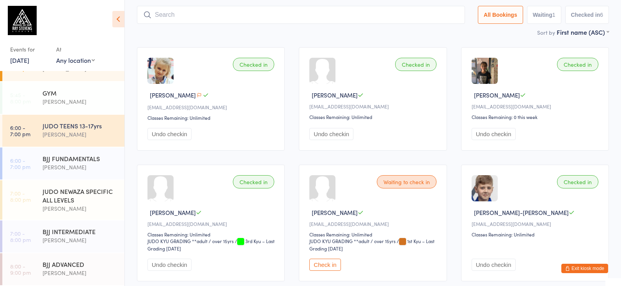
scroll to position [52, 0]
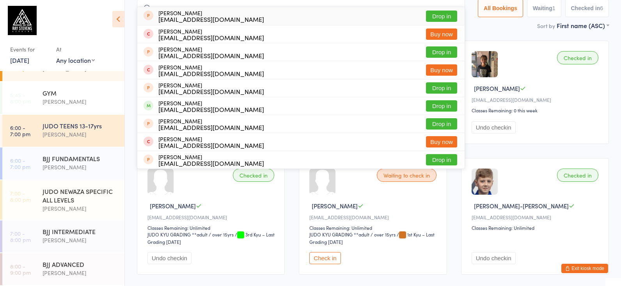
type input "s"
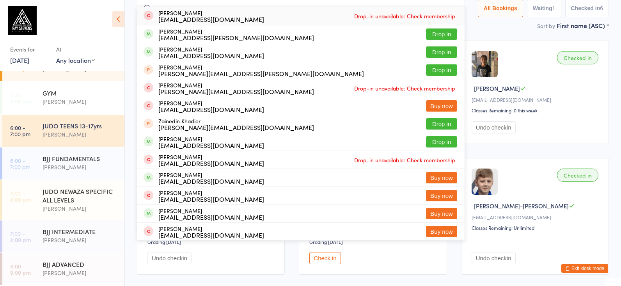
type input "z"
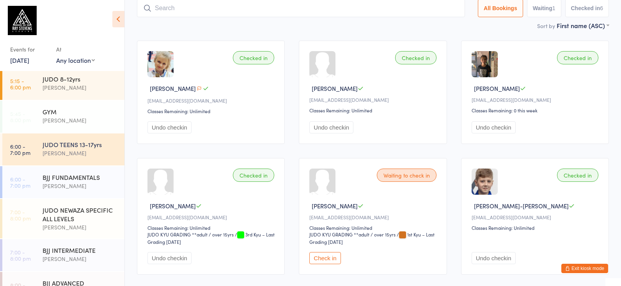
scroll to position [47, 0]
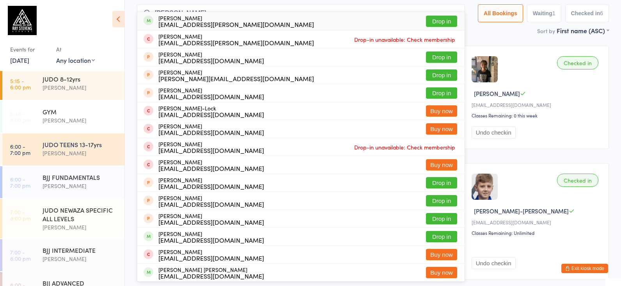
type input "theo bought"
drag, startPoint x: 182, startPoint y: 8, endPoint x: 318, endPoint y: 98, distance: 163.3
click at [446, 22] on button "Drop in" at bounding box center [441, 21] width 31 height 11
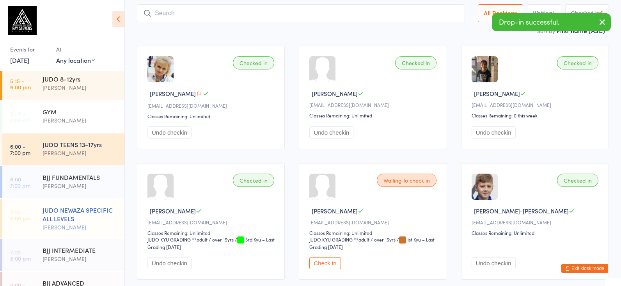
click at [76, 205] on div "JUDO NEWAZA SPECIFIC ALL LEVELS [PERSON_NAME]" at bounding box center [84, 218] width 82 height 39
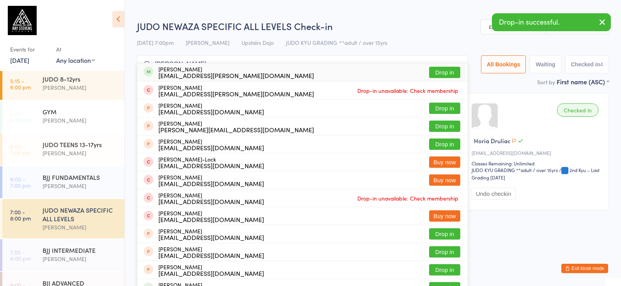
type input "theo bought"
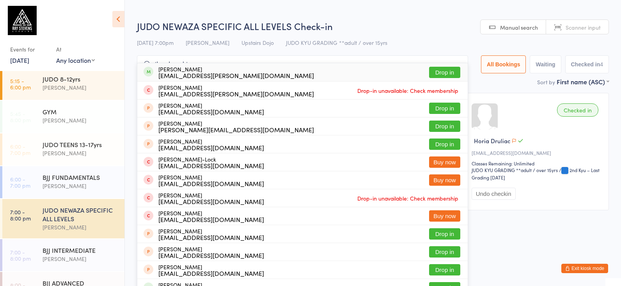
drag, startPoint x: 76, startPoint y: 205, endPoint x: 444, endPoint y: 68, distance: 392.5
click at [445, 67] on button "Drop in" at bounding box center [444, 72] width 31 height 11
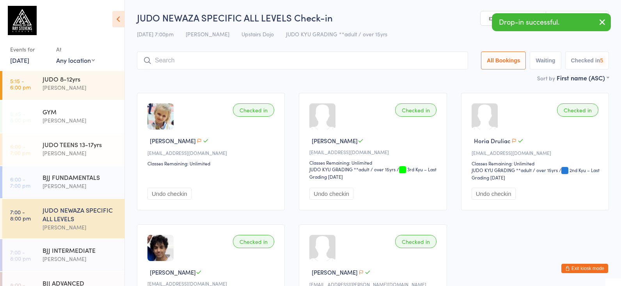
drag, startPoint x: 107, startPoint y: 152, endPoint x: 168, endPoint y: 124, distance: 67.6
click at [107, 152] on div "[PERSON_NAME]" at bounding box center [80, 153] width 75 height 9
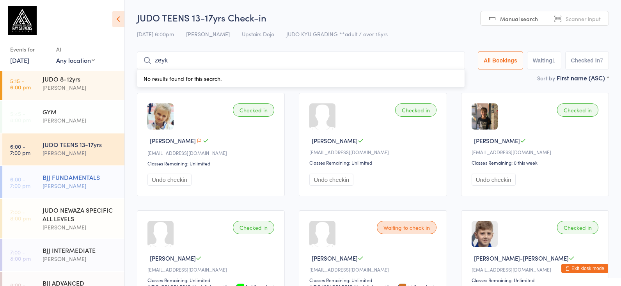
type input "zeyk"
click at [89, 180] on div "BJJ FUNDAMENTALS" at bounding box center [80, 177] width 75 height 9
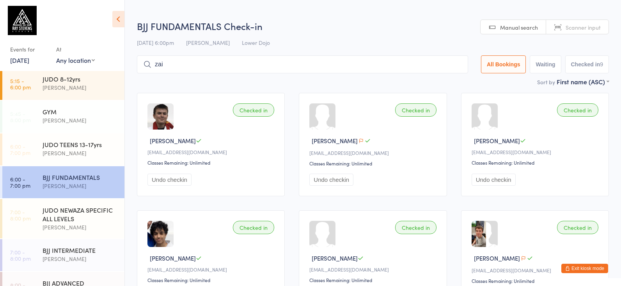
type input "zaik"
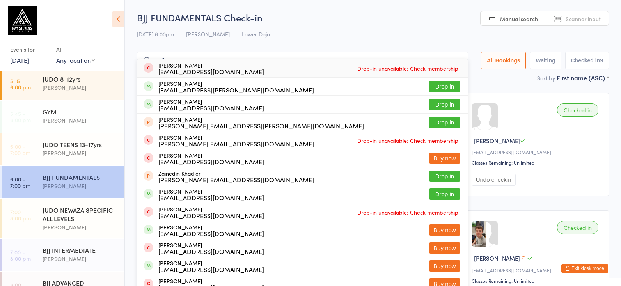
drag, startPoint x: 458, startPoint y: 56, endPoint x: 469, endPoint y: 71, distance: 19.0
click at [458, 56] on input "zaik" at bounding box center [302, 61] width 331 height 18
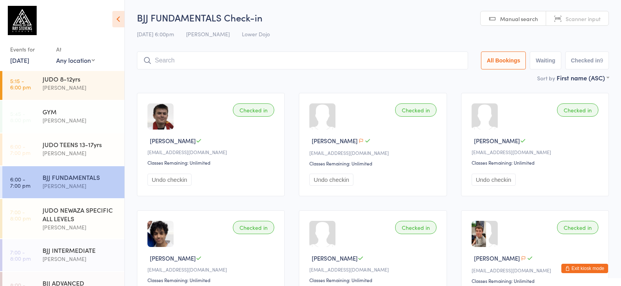
click at [483, 86] on main "BJJ FUNDAMENTALS Check-in [DATE] 6:00pm [PERSON_NAME] Lower Dojo Manual search …" at bounding box center [373, 224] width 472 height 426
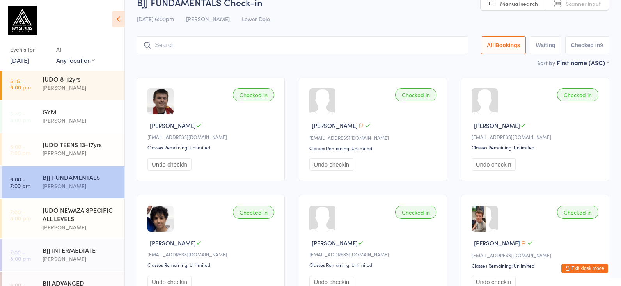
scroll to position [14, 0]
drag, startPoint x: 408, startPoint y: 60, endPoint x: 359, endPoint y: 59, distance: 49.6
click at [402, 64] on main "BJJ FUNDAMENTALS Check-in [DATE] 6:00pm [PERSON_NAME] Lower Dojo Manual search …" at bounding box center [373, 209] width 472 height 426
click at [348, 43] on input "search" at bounding box center [302, 46] width 331 height 18
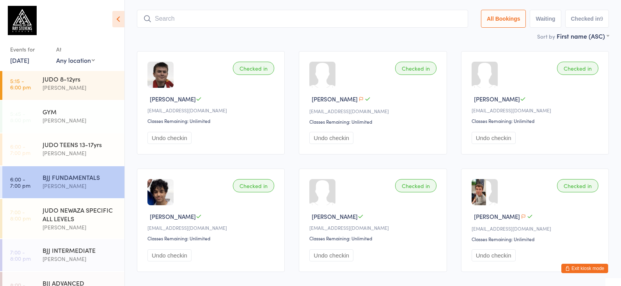
scroll to position [52, 0]
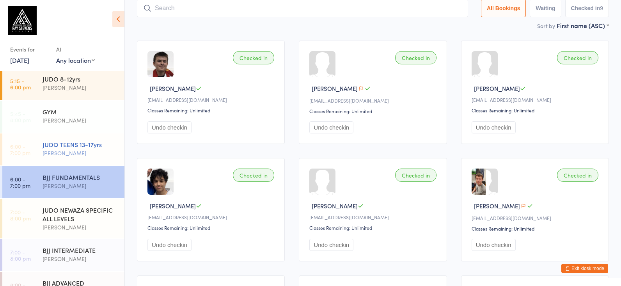
drag, startPoint x: 68, startPoint y: 152, endPoint x: 75, endPoint y: 151, distance: 6.4
click at [75, 151] on div "[PERSON_NAME]" at bounding box center [80, 153] width 75 height 9
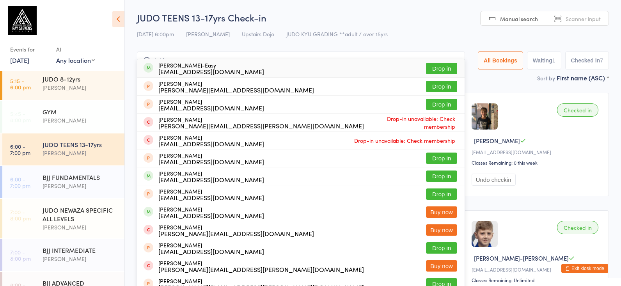
type input "maiden"
drag, startPoint x: 293, startPoint y: 81, endPoint x: 430, endPoint y: 68, distance: 137.2
click at [445, 70] on button "Drop in" at bounding box center [441, 68] width 31 height 11
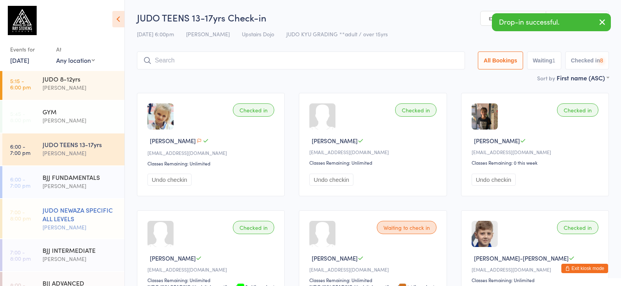
drag, startPoint x: 94, startPoint y: 219, endPoint x: 103, endPoint y: 216, distance: 8.9
click at [103, 216] on div "JUDO NEWAZA SPECIFIC ALL LEVELS" at bounding box center [80, 214] width 75 height 17
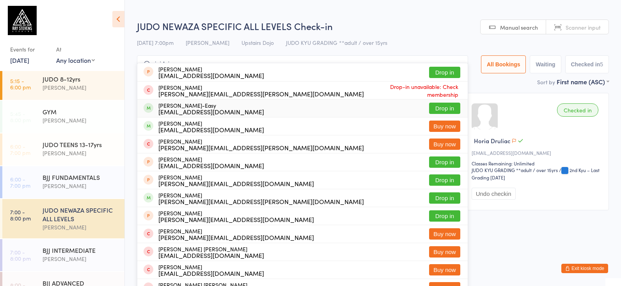
type input "jaidain"
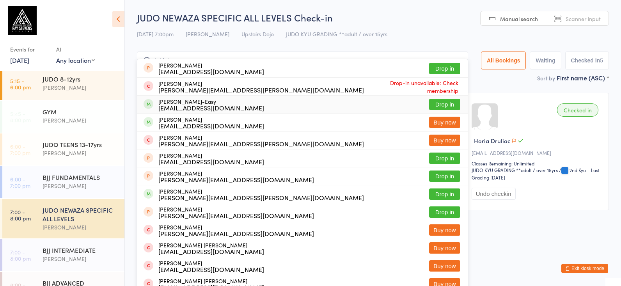
click at [433, 108] on button "Drop in" at bounding box center [444, 104] width 31 height 11
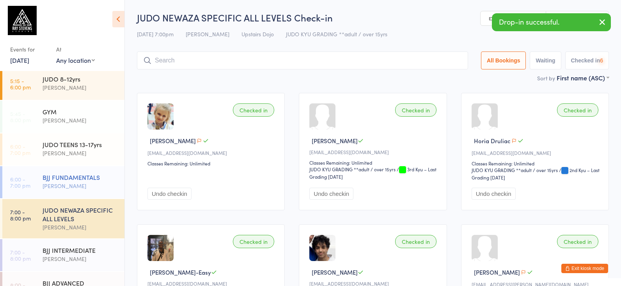
click at [113, 178] on div "BJJ FUNDAMENTALS" at bounding box center [80, 177] width 75 height 9
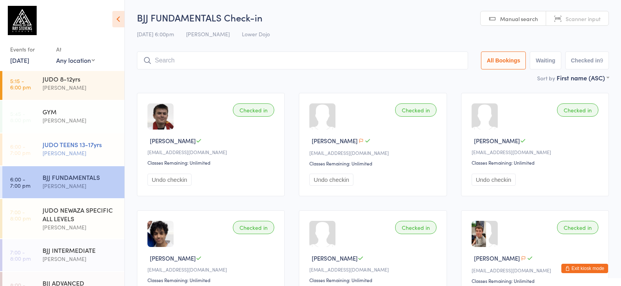
click at [84, 140] on div "JUDO TEENS 13-17yrs [PERSON_NAME]" at bounding box center [84, 148] width 82 height 31
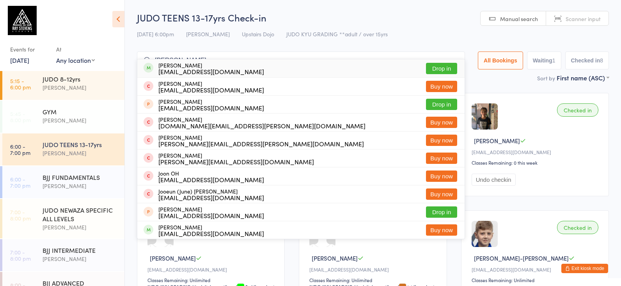
type input "[PERSON_NAME]"
drag, startPoint x: 434, startPoint y: 66, endPoint x: 227, endPoint y: 173, distance: 233.5
click at [433, 67] on button "Drop in" at bounding box center [441, 68] width 31 height 11
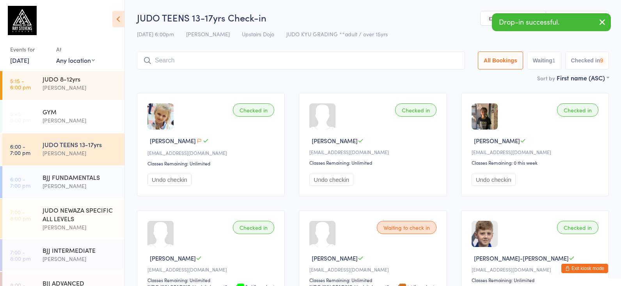
drag, startPoint x: 96, startPoint y: 208, endPoint x: 274, endPoint y: 161, distance: 184.3
click at [98, 206] on div "JUDO NEWAZA SPECIFIC ALL LEVELS" at bounding box center [80, 214] width 75 height 17
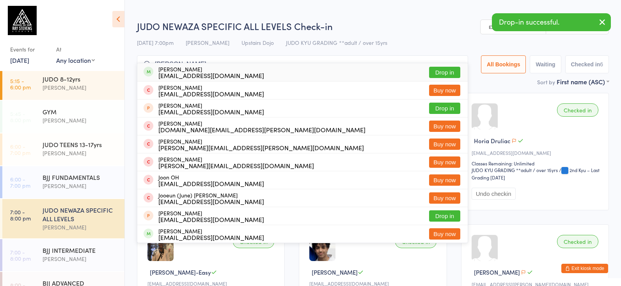
type input "[PERSON_NAME]"
click at [445, 71] on button "Drop in" at bounding box center [444, 72] width 31 height 11
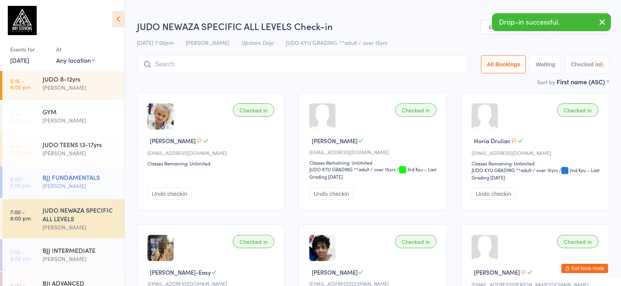
click at [85, 174] on div "BJJ FUNDAMENTALS" at bounding box center [80, 177] width 75 height 9
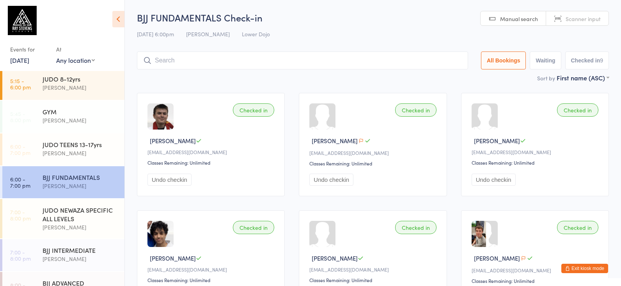
click at [29, 60] on link "[DATE]" at bounding box center [19, 60] width 19 height 9
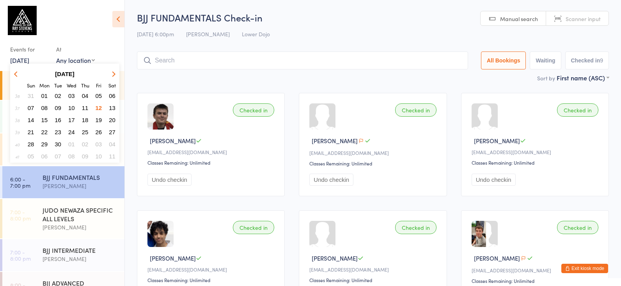
click at [114, 106] on span "13" at bounding box center [112, 108] width 7 height 7
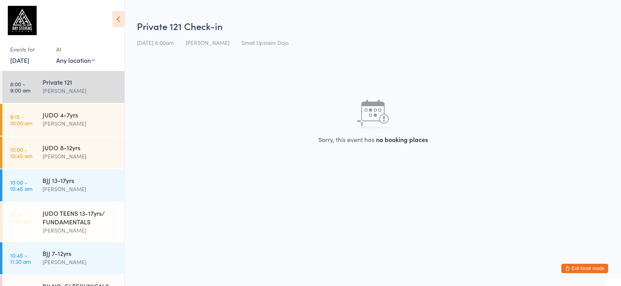
click at [68, 88] on div "[PERSON_NAME]" at bounding box center [80, 90] width 75 height 9
click at [83, 111] on div "JUDO 4-7yrs" at bounding box center [80, 114] width 75 height 9
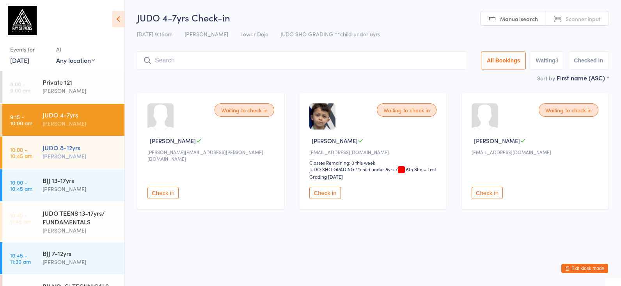
click at [69, 161] on div "JUDO 8-12yrs [PERSON_NAME]" at bounding box center [84, 152] width 82 height 31
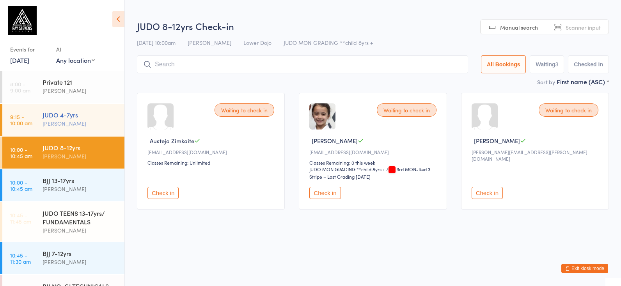
click at [73, 121] on div "[PERSON_NAME]" at bounding box center [80, 123] width 75 height 9
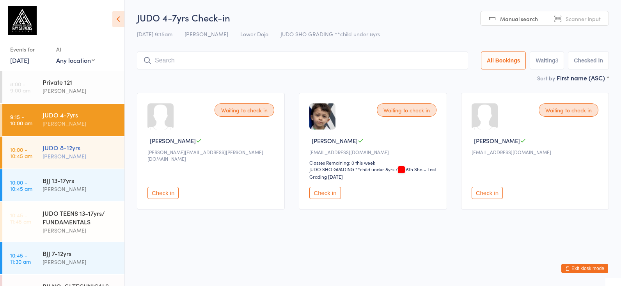
click at [95, 148] on div "JUDO 8-12yrs" at bounding box center [80, 147] width 75 height 9
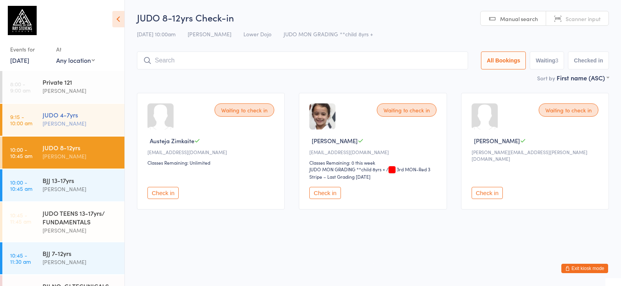
click at [81, 119] on div "[PERSON_NAME]" at bounding box center [80, 123] width 75 height 9
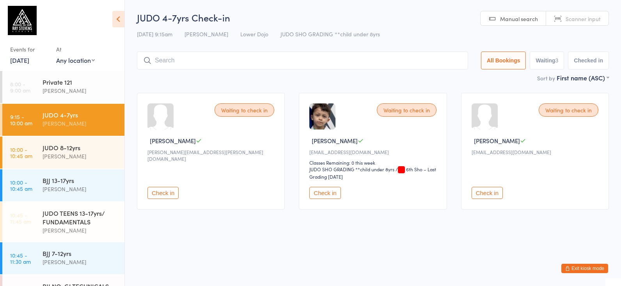
click at [28, 60] on link "[DATE]" at bounding box center [19, 60] width 19 height 9
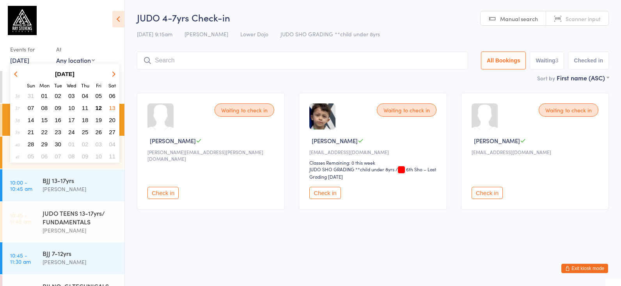
click at [112, 119] on span "20" at bounding box center [112, 120] width 7 height 7
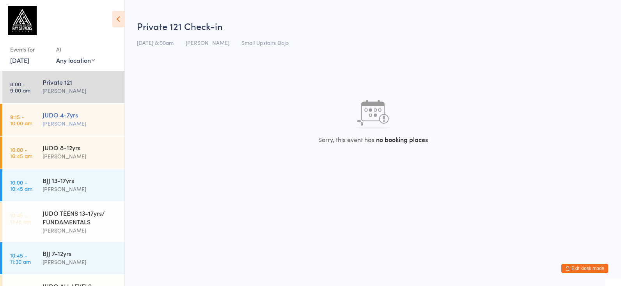
click at [85, 114] on div "JUDO 4-7yrs" at bounding box center [80, 114] width 75 height 9
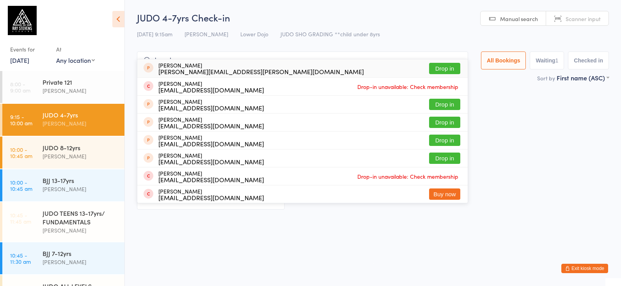
type input "kumchev"
click at [432, 68] on button "Drop in" at bounding box center [444, 68] width 31 height 11
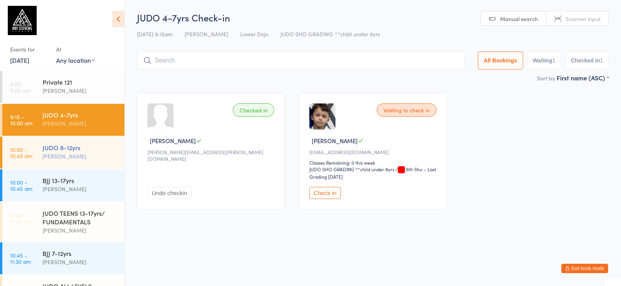
click at [100, 142] on div "JUDO 8-12yrs [PERSON_NAME]" at bounding box center [84, 152] width 82 height 31
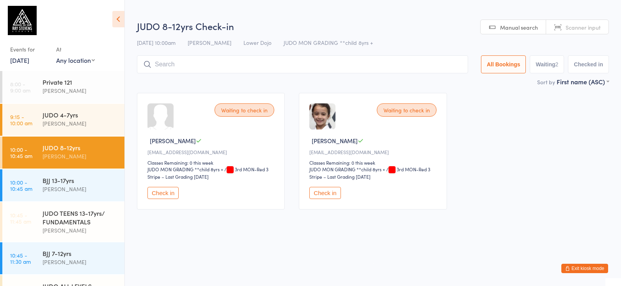
click at [228, 58] on input "search" at bounding box center [302, 64] width 331 height 18
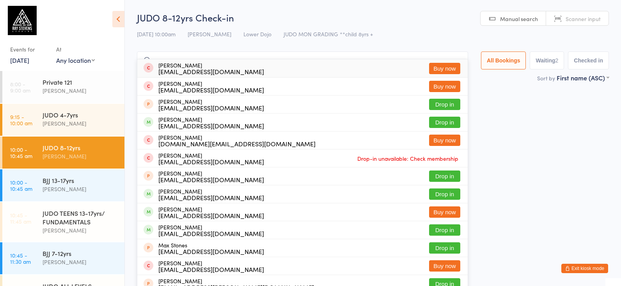
type input "m"
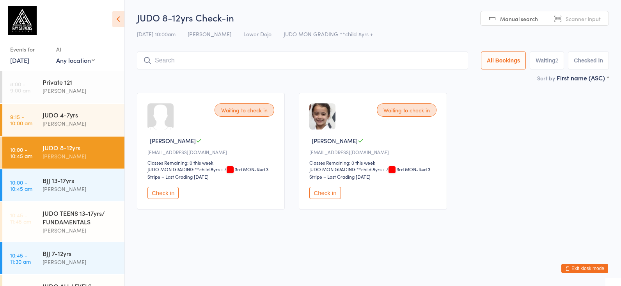
click at [29, 58] on link "[DATE]" at bounding box center [19, 60] width 19 height 9
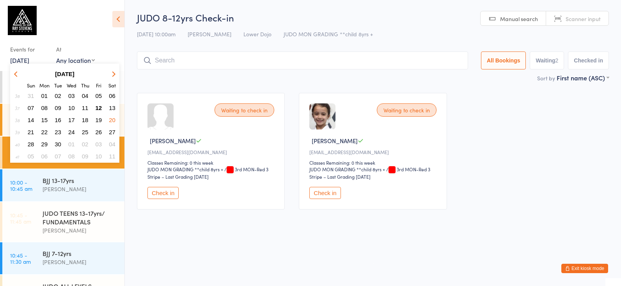
click at [101, 108] on span "12" at bounding box center [99, 108] width 7 height 7
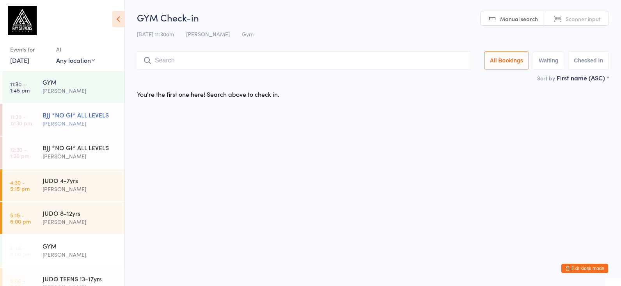
click at [90, 115] on div "BJJ *NO GI* ALL LEVELS" at bounding box center [80, 114] width 75 height 9
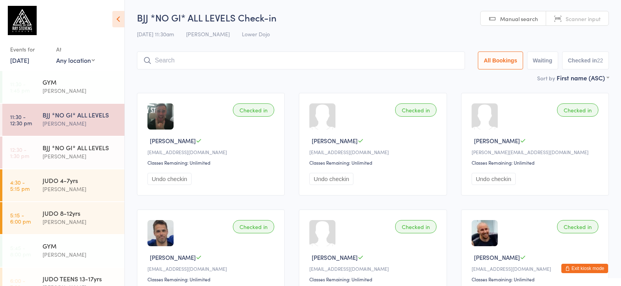
click at [29, 64] on link "[DATE]" at bounding box center [19, 60] width 19 height 9
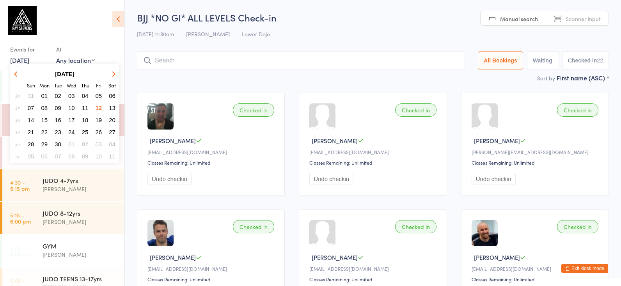
click at [231, 77] on div "Sort by First name (ASC) First name (ASC) First name (DESC) Last name (ASC) Las…" at bounding box center [373, 77] width 472 height 9
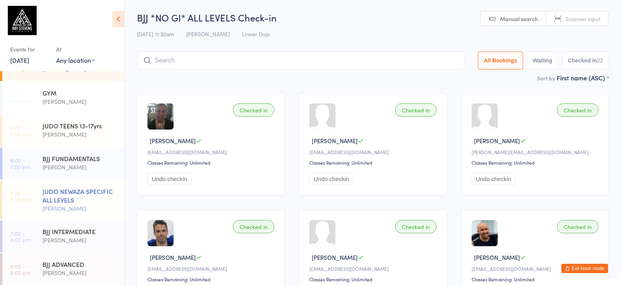
scroll to position [153, 0]
click at [92, 193] on div "JUDO NEWAZA SPECIFIC ALL LEVELS" at bounding box center [80, 195] width 75 height 17
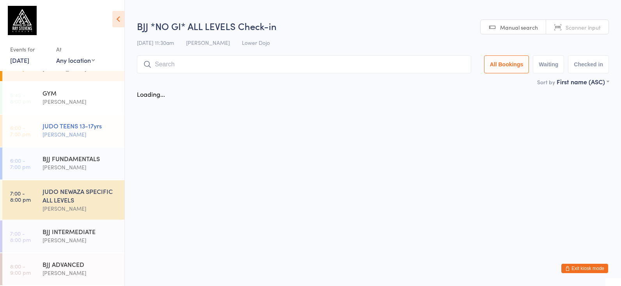
click at [87, 140] on div "JUDO TEENS 13-17yrs [PERSON_NAME]" at bounding box center [84, 130] width 82 height 31
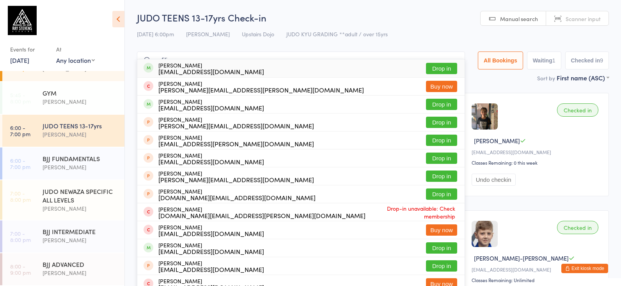
type input "sofilia"
click at [441, 68] on button "Drop in" at bounding box center [441, 68] width 31 height 11
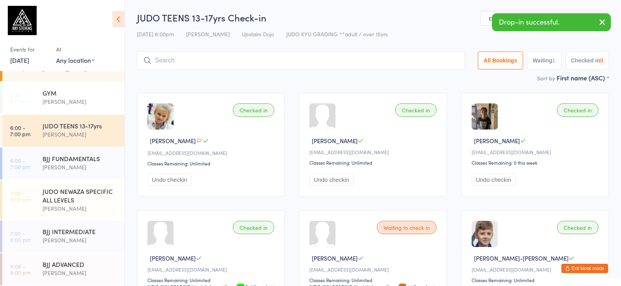
drag, startPoint x: 75, startPoint y: 210, endPoint x: 290, endPoint y: 113, distance: 236.4
click at [75, 210] on div "[PERSON_NAME]" at bounding box center [80, 208] width 75 height 9
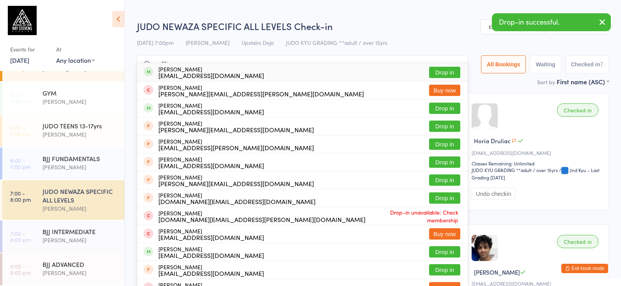
type input "sofilia"
click at [446, 69] on button "Drop in" at bounding box center [444, 72] width 31 height 11
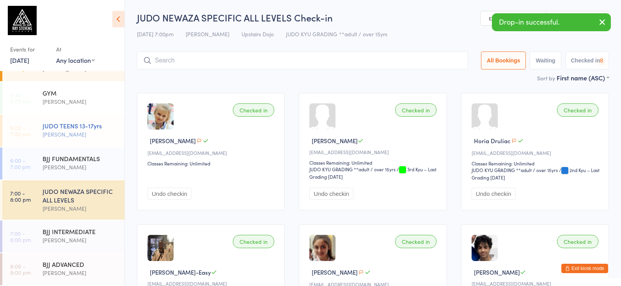
drag, startPoint x: 90, startPoint y: 141, endPoint x: 104, endPoint y: 138, distance: 13.9
click at [90, 141] on div "JUDO TEENS 13-17yrs [PERSON_NAME]" at bounding box center [84, 130] width 82 height 31
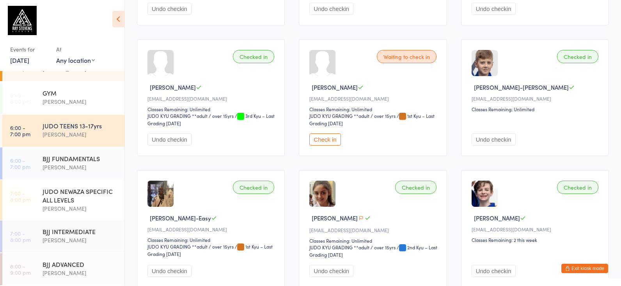
scroll to position [172, 0]
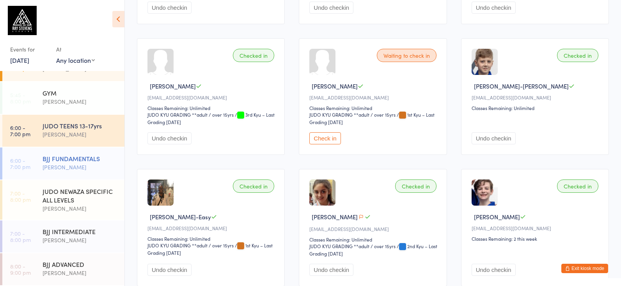
click at [104, 148] on div "BJJ FUNDAMENTALS [PERSON_NAME]" at bounding box center [84, 162] width 82 height 31
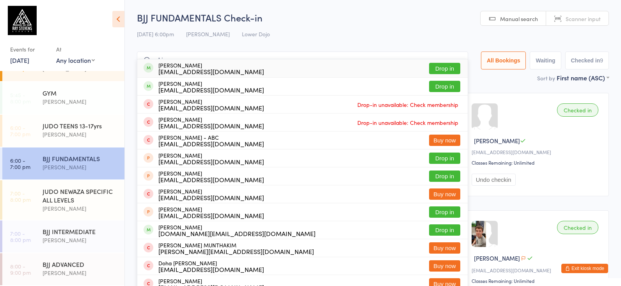
type input "akim"
click at [435, 65] on button "Drop in" at bounding box center [444, 68] width 31 height 11
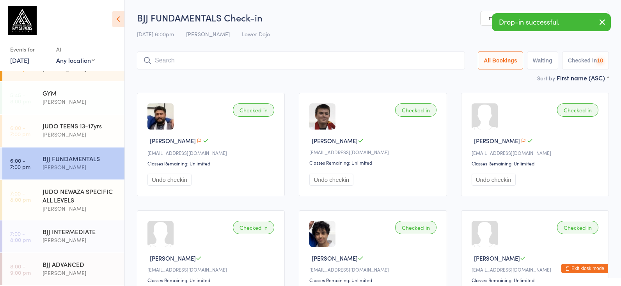
drag, startPoint x: 63, startPoint y: 235, endPoint x: 293, endPoint y: 157, distance: 242.3
click at [64, 235] on div "BJJ INTERMEDIATE" at bounding box center [80, 231] width 75 height 9
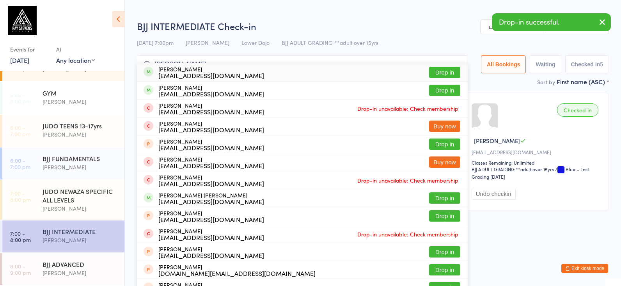
type input "[PERSON_NAME]"
click at [445, 73] on button "Drop in" at bounding box center [444, 72] width 31 height 11
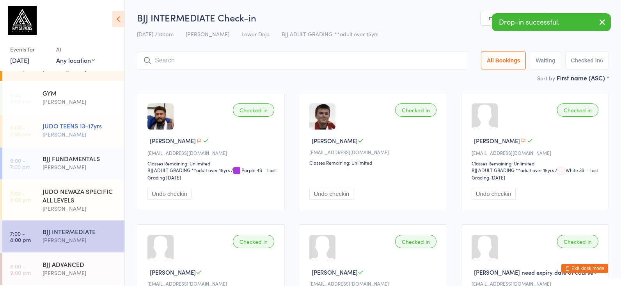
click at [107, 139] on div "[PERSON_NAME]" at bounding box center [80, 134] width 75 height 9
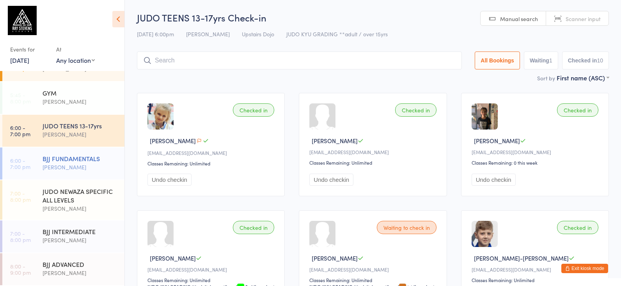
drag, startPoint x: 99, startPoint y: 156, endPoint x: 107, endPoint y: 150, distance: 10.0
click at [107, 150] on div "BJJ FUNDAMENTALS [PERSON_NAME]" at bounding box center [84, 162] width 82 height 31
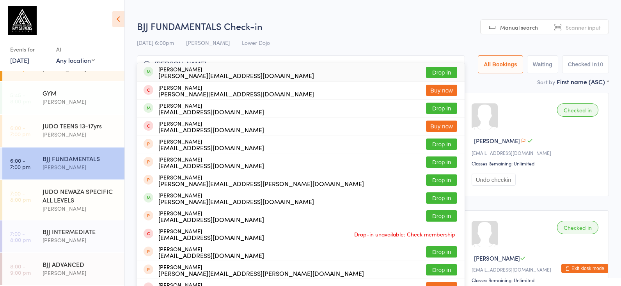
type input "[PERSON_NAME]"
click at [434, 70] on button "Drop in" at bounding box center [441, 72] width 31 height 11
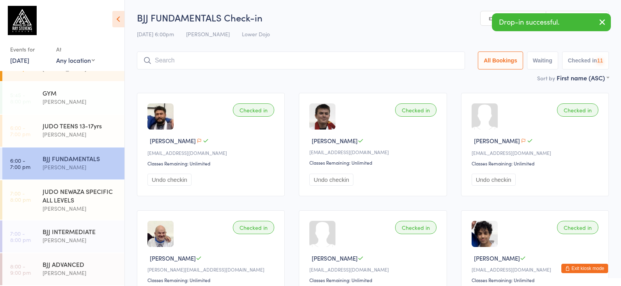
drag, startPoint x: 114, startPoint y: 241, endPoint x: 137, endPoint y: 223, distance: 29.4
drag, startPoint x: 57, startPoint y: 245, endPoint x: 509, endPoint y: 200, distance: 454.5
drag, startPoint x: 72, startPoint y: 239, endPoint x: 146, endPoint y: 187, distance: 89.9
click at [72, 238] on div "[PERSON_NAME]" at bounding box center [80, 240] width 75 height 9
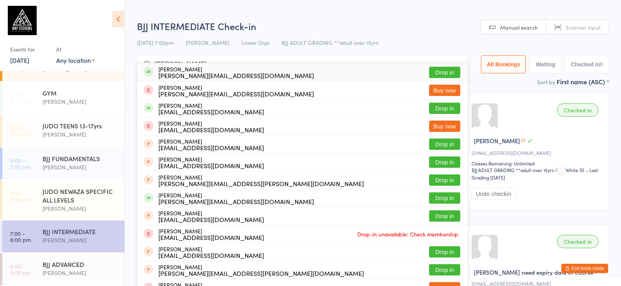
type input "[PERSON_NAME]"
click at [442, 73] on button "Drop in" at bounding box center [444, 72] width 31 height 11
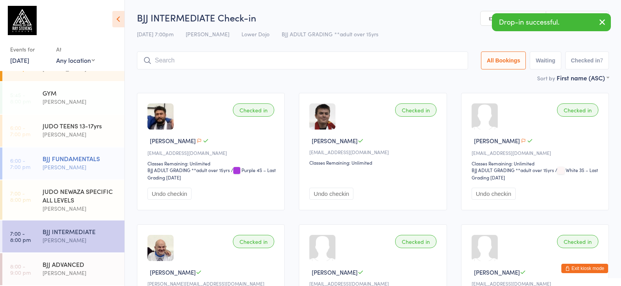
click at [97, 149] on div "BJJ FUNDAMENTALS [PERSON_NAME]" at bounding box center [84, 162] width 82 height 31
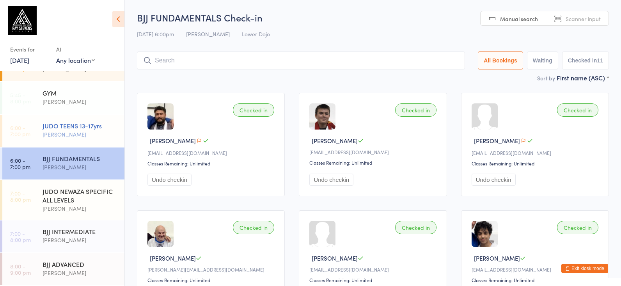
click at [50, 123] on div "JUDO TEENS 13-17yrs" at bounding box center [80, 125] width 75 height 9
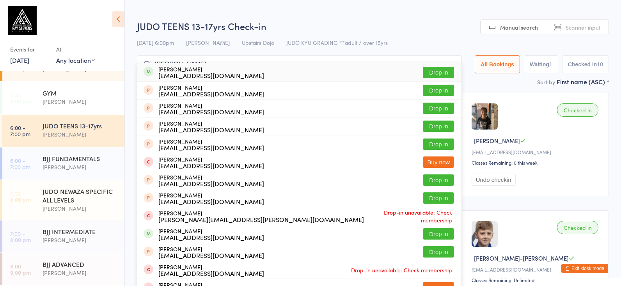
type input "[PERSON_NAME]"
click at [431, 75] on button "Drop in" at bounding box center [438, 72] width 31 height 11
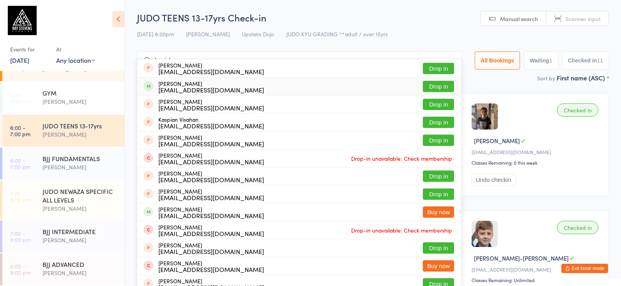
type input "kavishan"
click at [435, 85] on button "Drop in" at bounding box center [438, 86] width 31 height 11
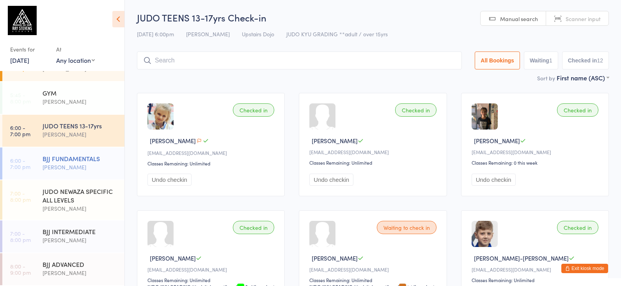
click at [110, 149] on div "BJJ FUNDAMENTALS [PERSON_NAME]" at bounding box center [84, 162] width 82 height 31
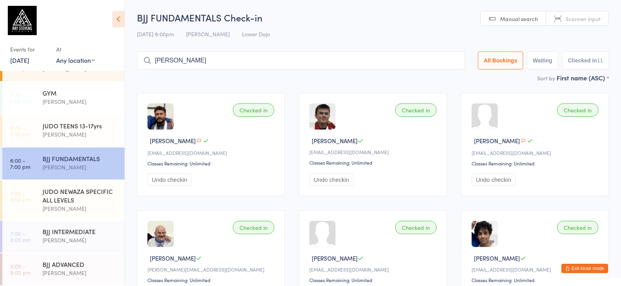
type input "[PERSON_NAME]"
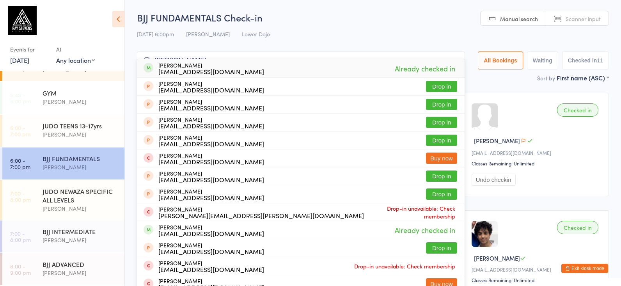
click at [453, 57] on input "[PERSON_NAME]" at bounding box center [301, 61] width 328 height 18
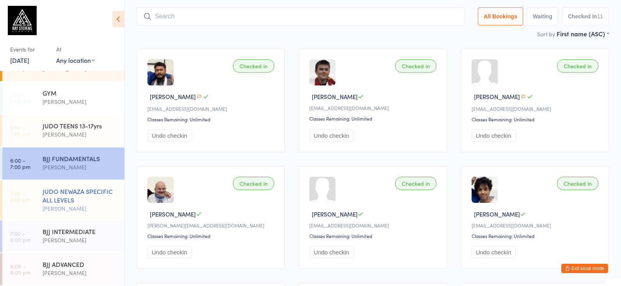
scroll to position [52, 0]
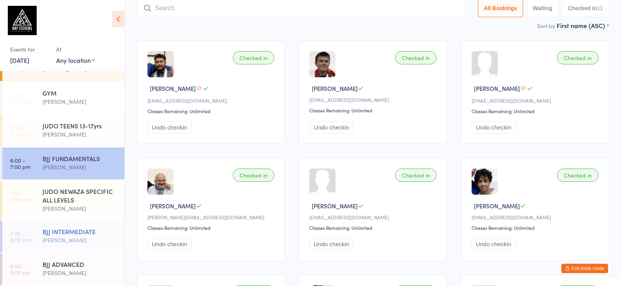
click at [74, 232] on div "BJJ INTERMEDIATE" at bounding box center [80, 231] width 75 height 9
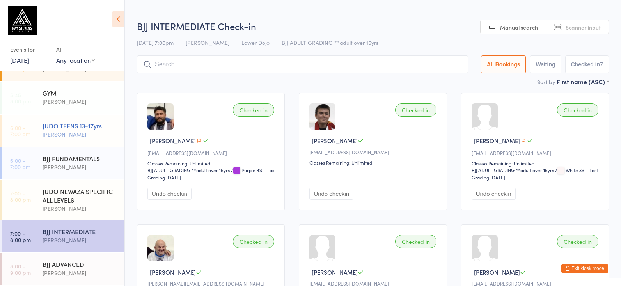
click at [93, 156] on div "BJJ FUNDAMENTALS" at bounding box center [80, 158] width 75 height 9
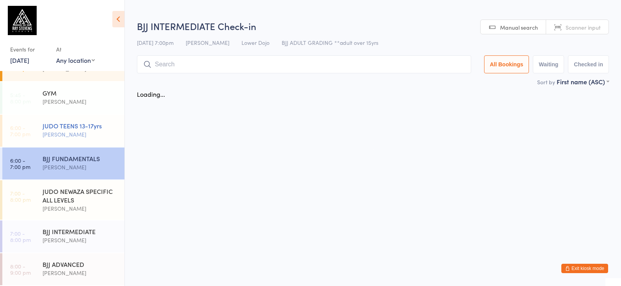
click at [92, 141] on div "JUDO TEENS 13-17yrs [PERSON_NAME]" at bounding box center [84, 130] width 82 height 31
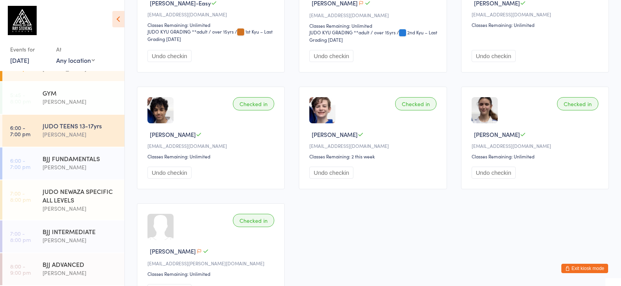
scroll to position [397, 0]
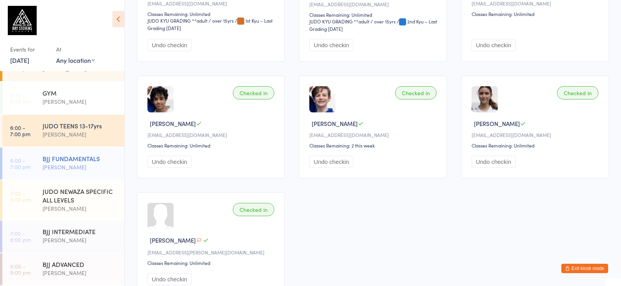
click at [71, 150] on div "BJJ FUNDAMENTALS [PERSON_NAME]" at bounding box center [84, 162] width 82 height 31
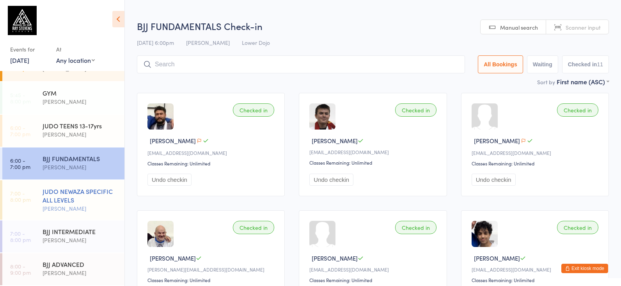
click at [99, 194] on div "JUDO NEWAZA SPECIFIC ALL LEVELS" at bounding box center [80, 195] width 75 height 17
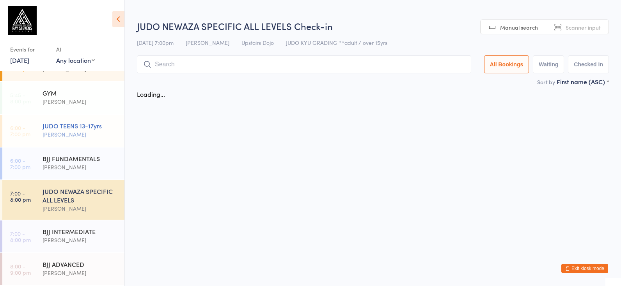
click at [86, 137] on div "[PERSON_NAME]" at bounding box center [80, 134] width 75 height 9
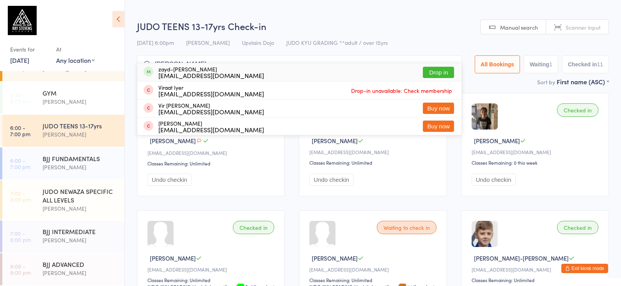
type input "[PERSON_NAME]"
click at [428, 68] on button "Drop in" at bounding box center [438, 72] width 31 height 11
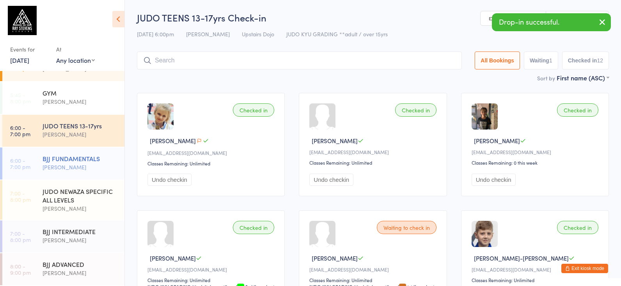
click at [113, 154] on div "BJJ FUNDAMENTALS [PERSON_NAME]" at bounding box center [84, 162] width 82 height 31
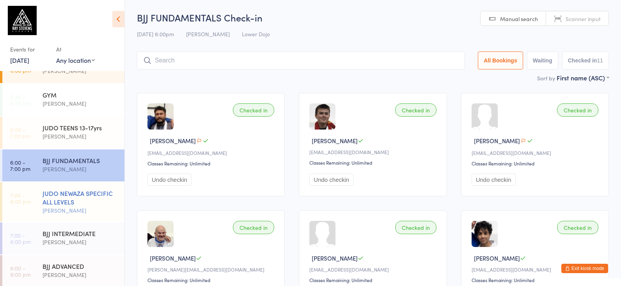
drag, startPoint x: 66, startPoint y: 220, endPoint x: 88, endPoint y: 202, distance: 28.8
click at [66, 220] on div "JUDO NEWAZA SPECIFIC ALL LEVELS [PERSON_NAME]" at bounding box center [84, 201] width 82 height 39
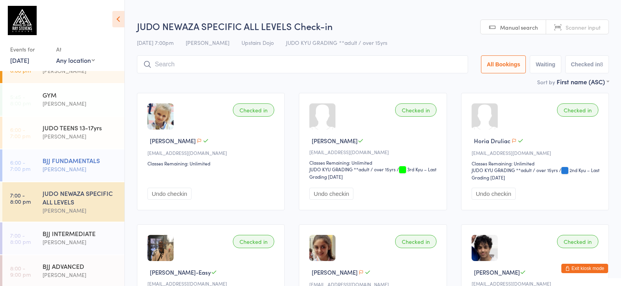
click at [73, 177] on div "BJJ FUNDAMENTALS [PERSON_NAME]" at bounding box center [84, 164] width 82 height 31
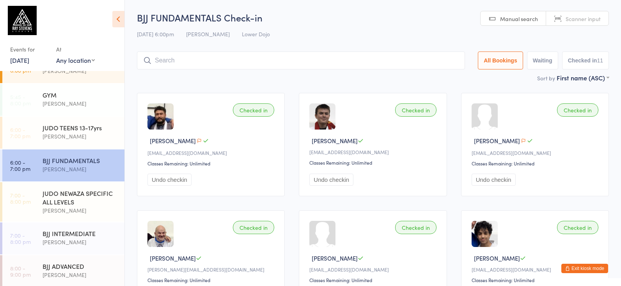
drag, startPoint x: 69, startPoint y: 274, endPoint x: 261, endPoint y: 117, distance: 248.5
click at [71, 274] on div "[PERSON_NAME]" at bounding box center [80, 274] width 75 height 9
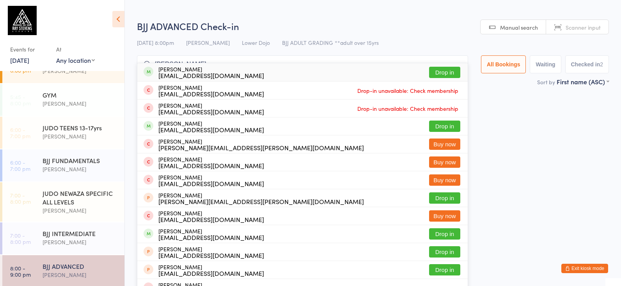
type input "[PERSON_NAME]"
drag, startPoint x: 401, startPoint y: 16, endPoint x: 448, endPoint y: 71, distance: 73.0
click at [448, 71] on button "Drop in" at bounding box center [444, 72] width 31 height 11
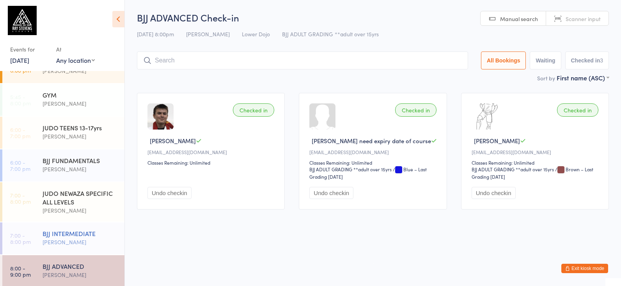
click at [100, 239] on div "[PERSON_NAME]" at bounding box center [80, 242] width 75 height 9
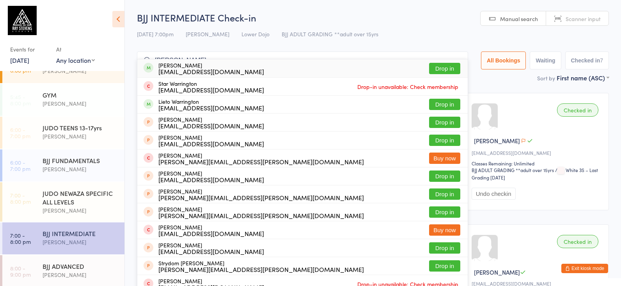
scroll to position [1, 0]
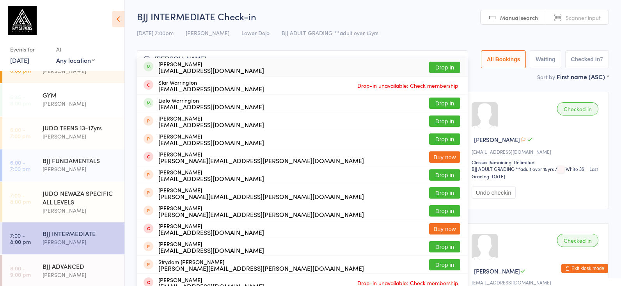
type input "[PERSON_NAME]"
click at [435, 68] on button "Drop in" at bounding box center [444, 67] width 31 height 11
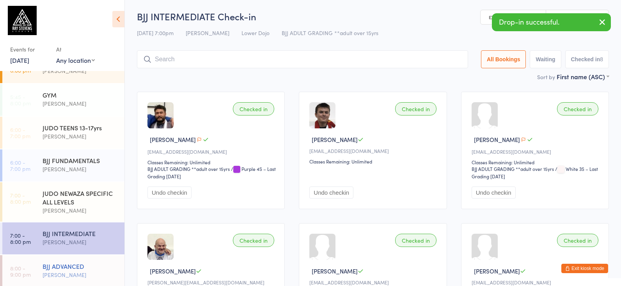
click at [85, 261] on div "BJJ ADVANCED [PERSON_NAME]" at bounding box center [84, 270] width 82 height 31
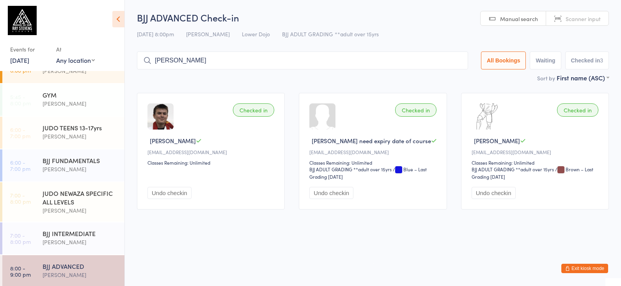
type input "[PERSON_NAME]"
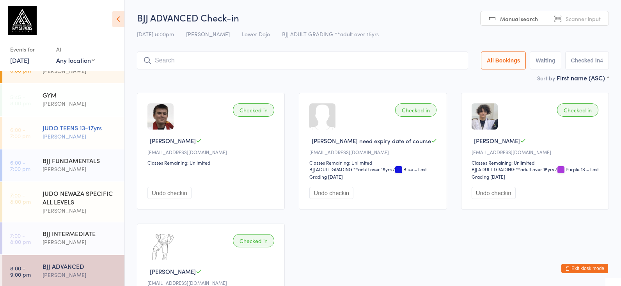
click at [62, 138] on div "[PERSON_NAME]" at bounding box center [80, 136] width 75 height 9
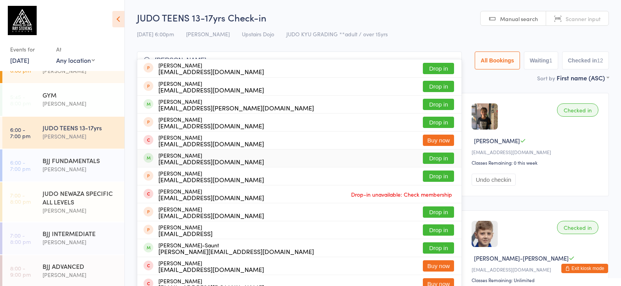
type input "[PERSON_NAME]"
click at [443, 160] on button "Drop in" at bounding box center [438, 158] width 31 height 11
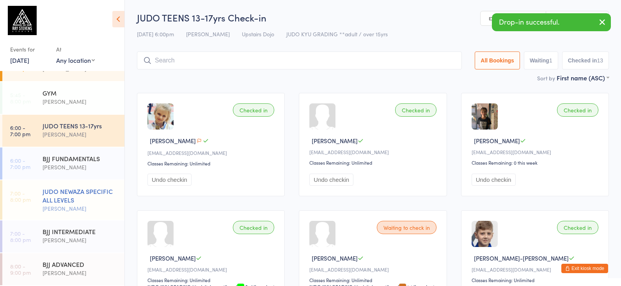
scroll to position [153, 0]
click at [107, 187] on div "JUDO NEWAZA SPECIFIC ALL LEVELS" at bounding box center [80, 195] width 75 height 17
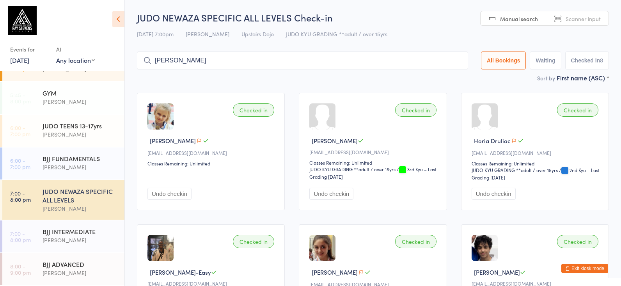
type input "[PERSON_NAME]"
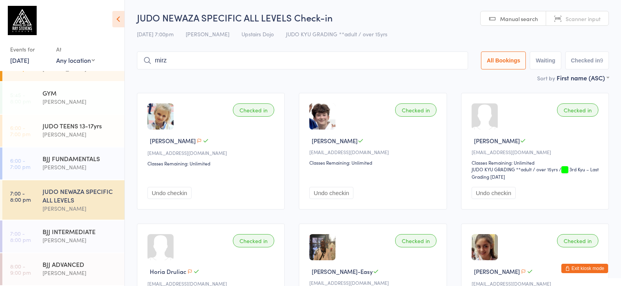
type input "[PERSON_NAME]"
